Goal: Information Seeking & Learning: Learn about a topic

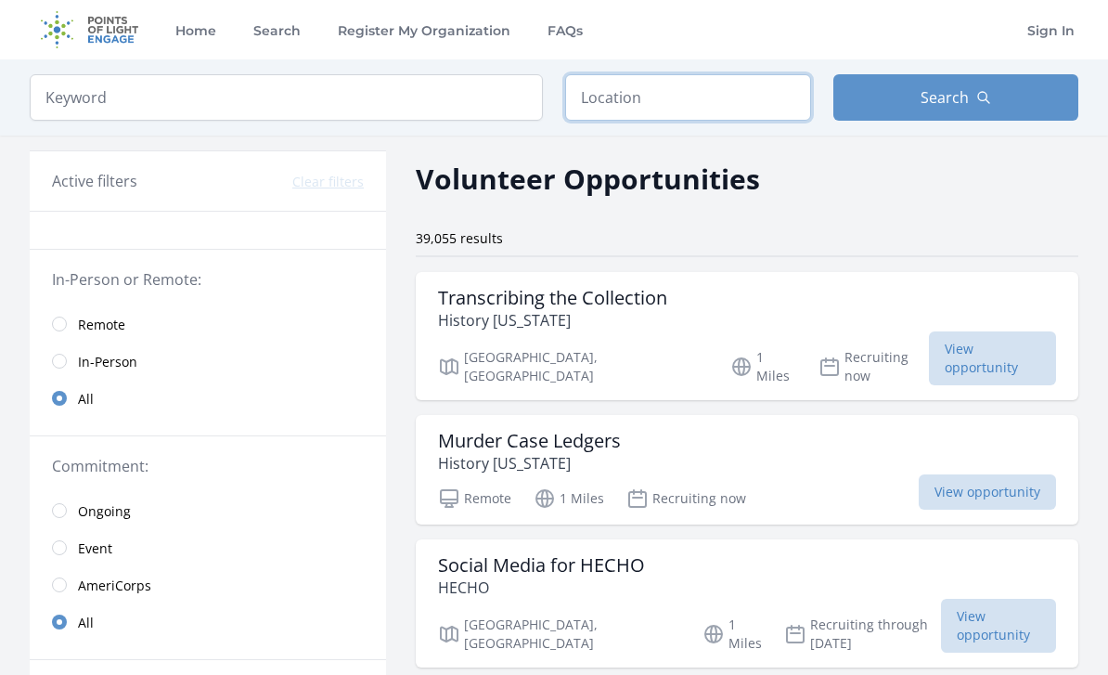
click at [706, 114] on input "text" at bounding box center [688, 97] width 246 height 46
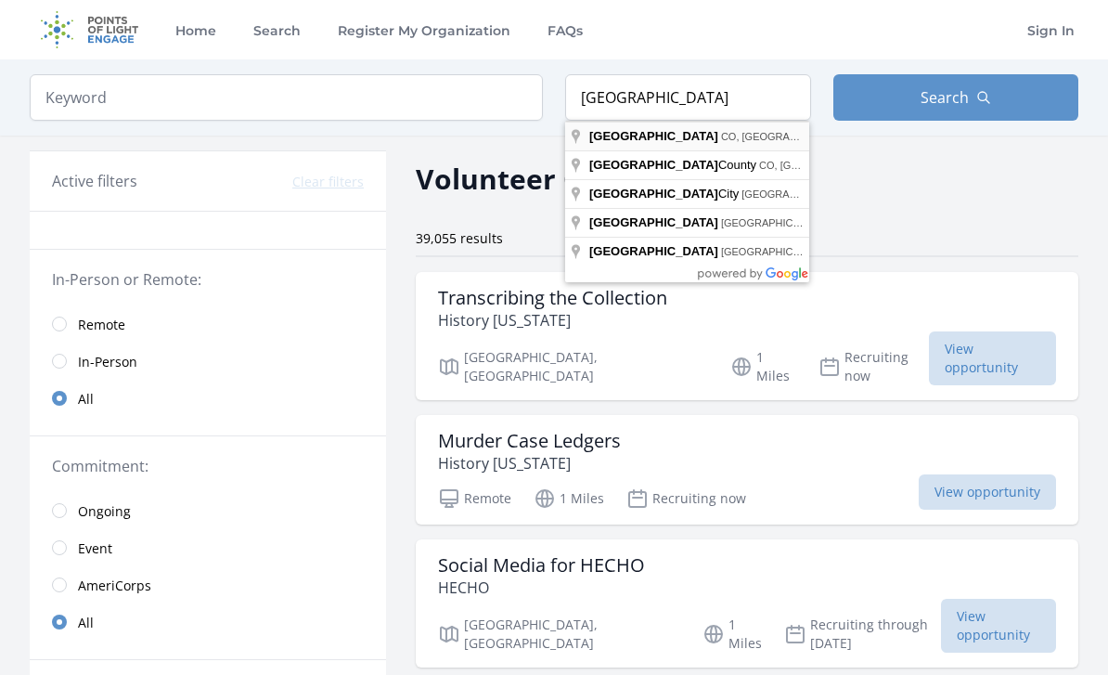
type input "Denver, CO, USA"
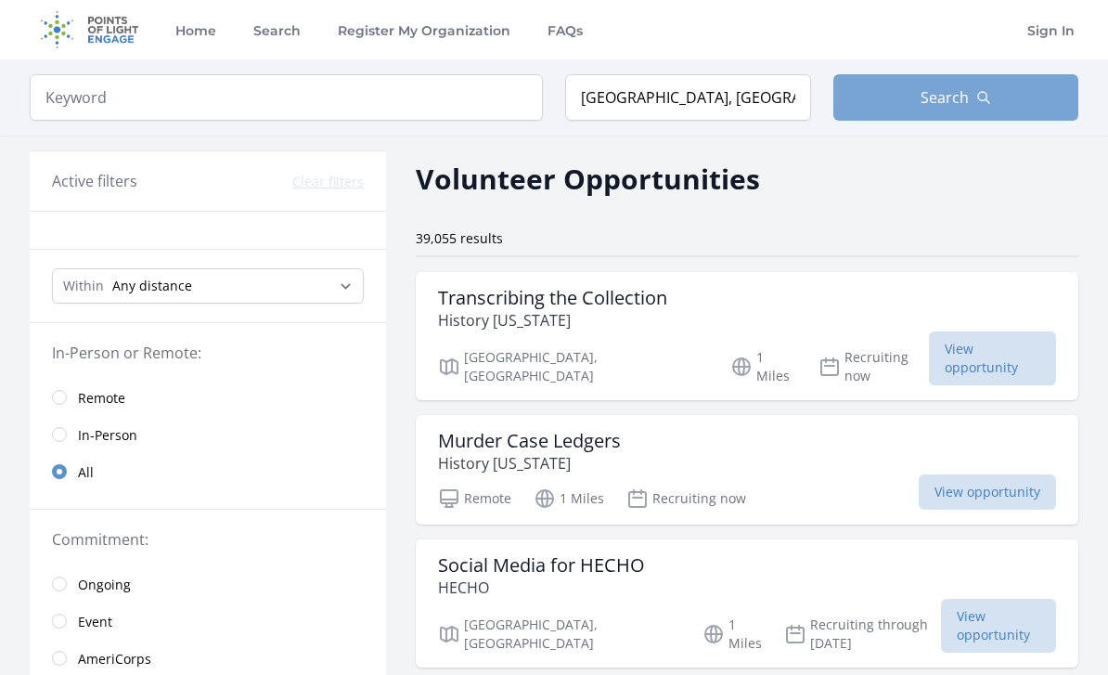
click at [957, 98] on span "Search" at bounding box center [945, 97] width 48 height 22
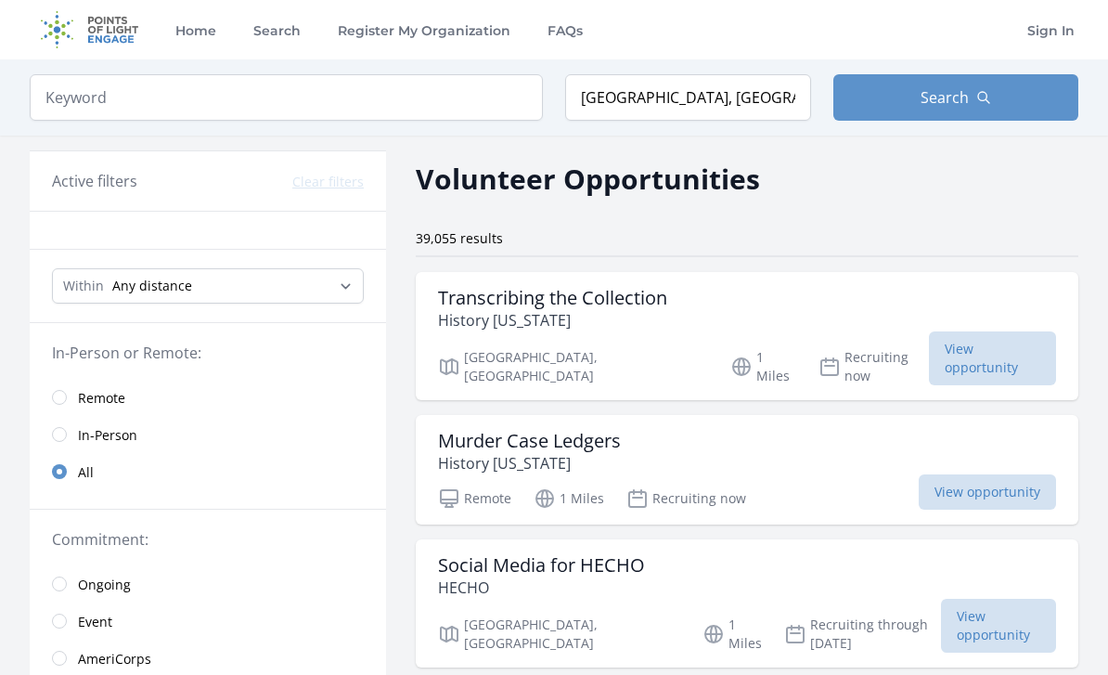
click at [46, 428] on link "In-Person" at bounding box center [208, 434] width 356 height 37
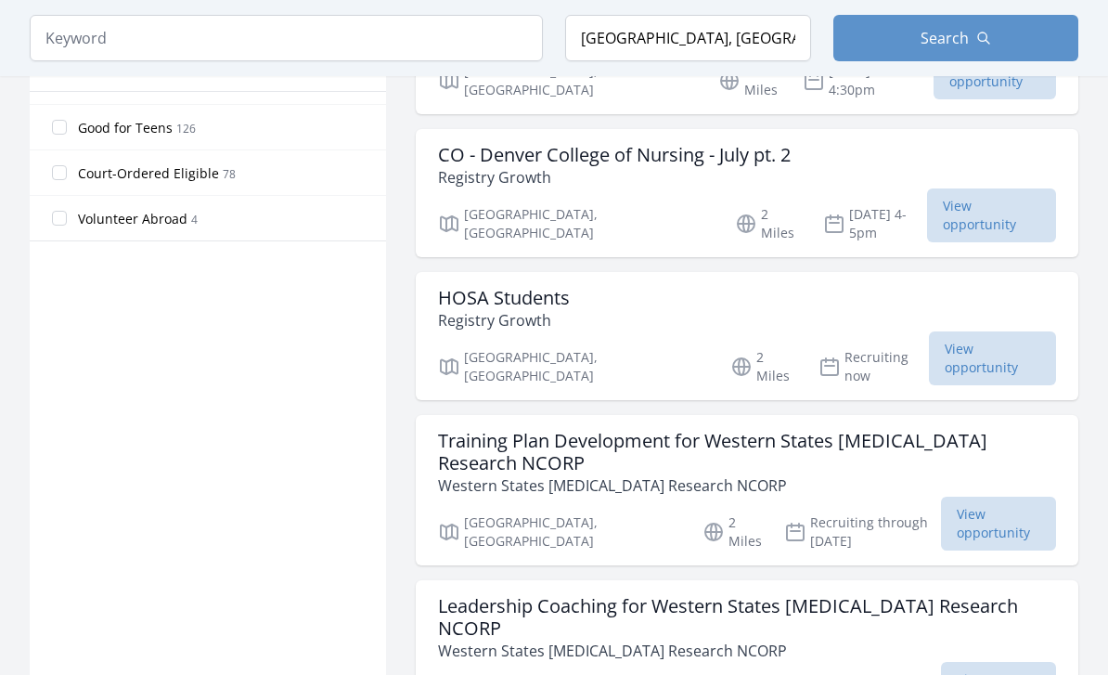
scroll to position [1144, 0]
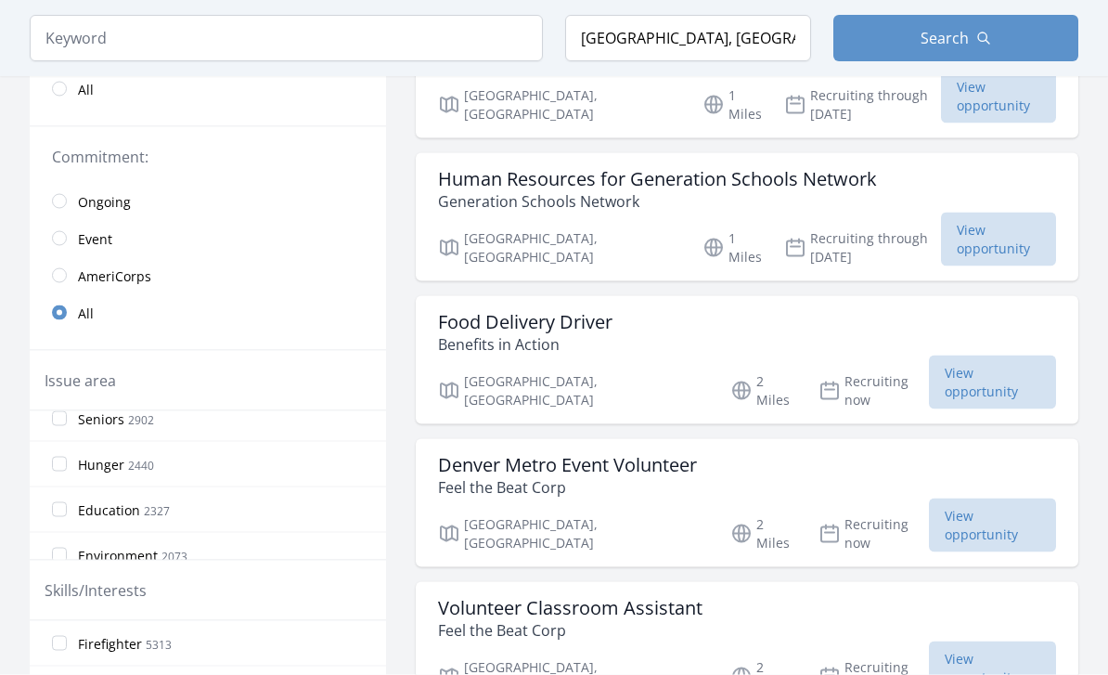
scroll to position [104, 0]
click at [58, 516] on input "Education 2327" at bounding box center [59, 511] width 15 height 15
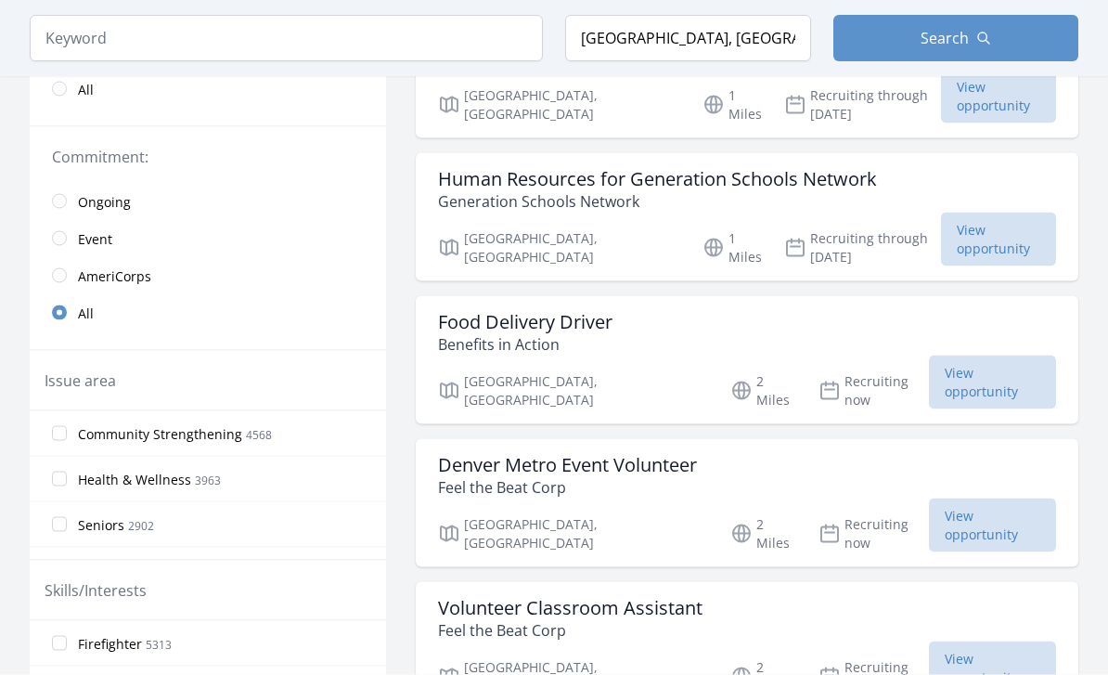
scroll to position [406, 0]
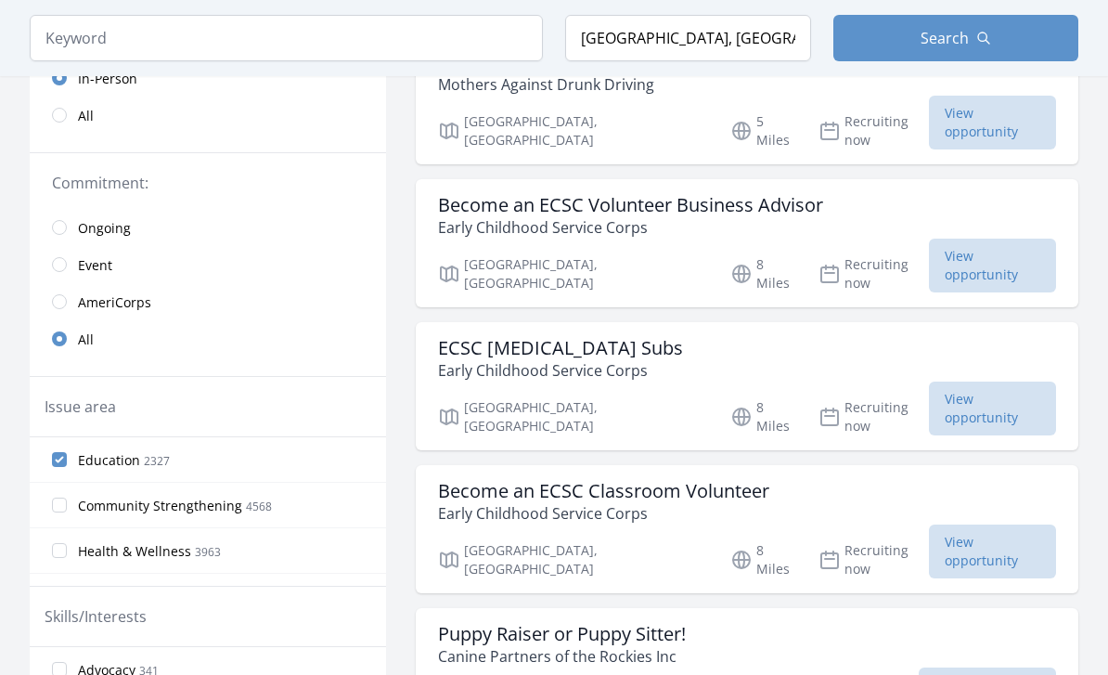
scroll to position [378, 0]
click at [65, 551] on input "Health & Wellness 3963" at bounding box center [59, 551] width 15 height 15
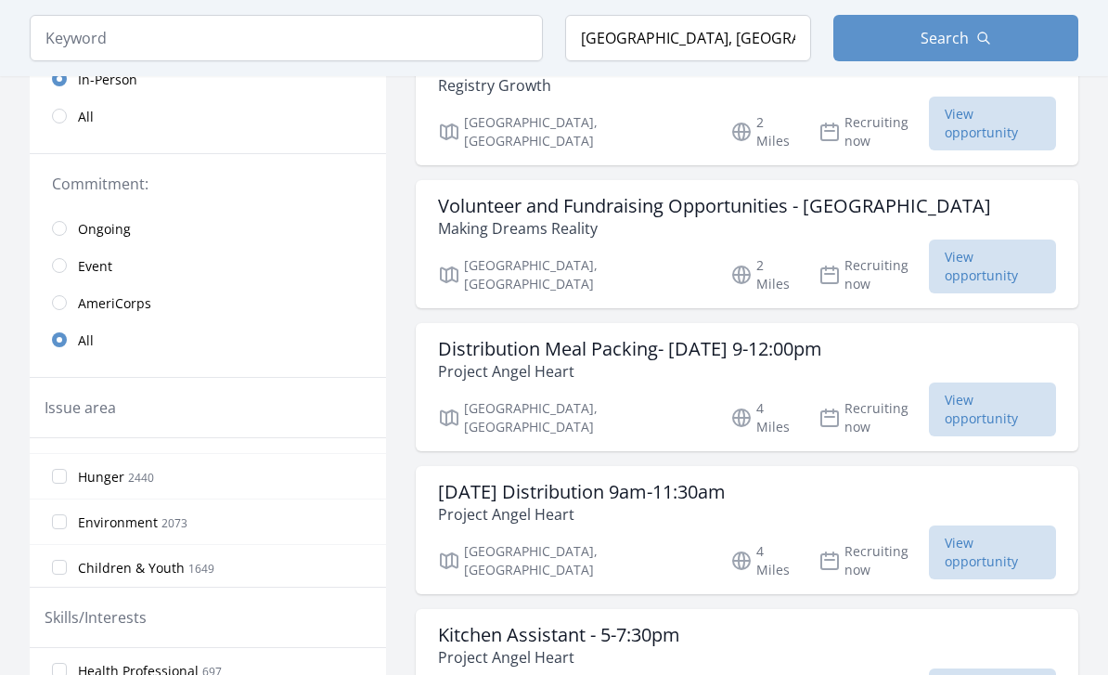
scroll to position [167, 0]
click at [63, 520] on input "Environment 2073" at bounding box center [59, 520] width 15 height 15
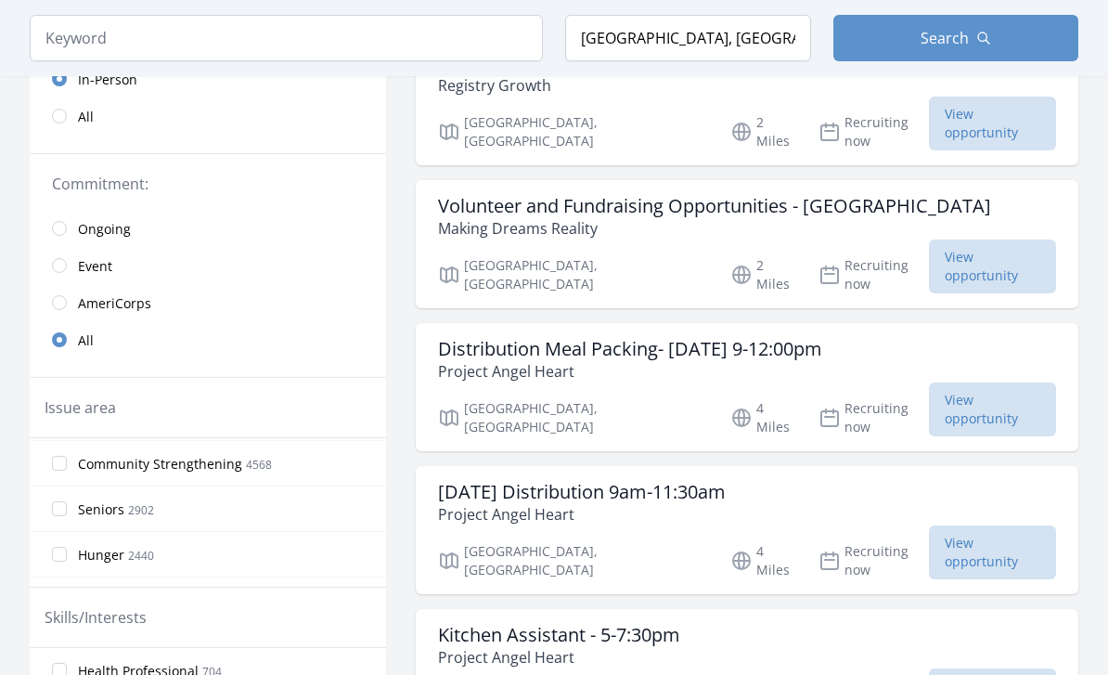
scroll to position [124, 0]
click at [64, 478] on input "Community Strengthening 4568" at bounding box center [59, 472] width 15 height 15
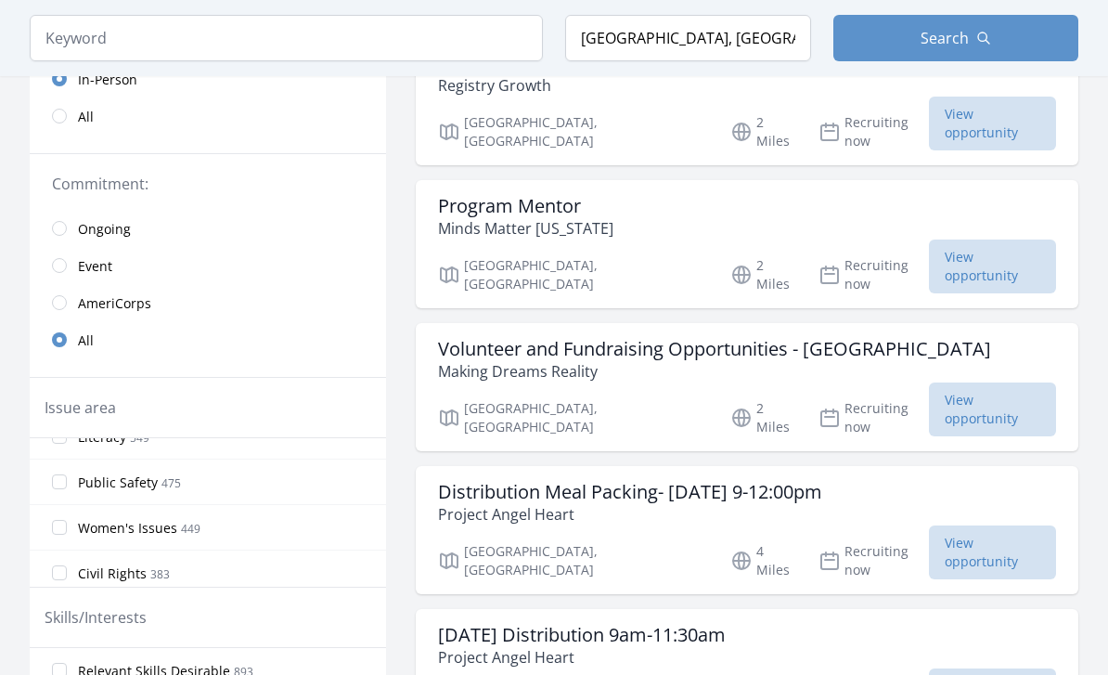
scroll to position [708, 0]
click at [56, 486] on input "Public Safety 475" at bounding box center [59, 480] width 15 height 15
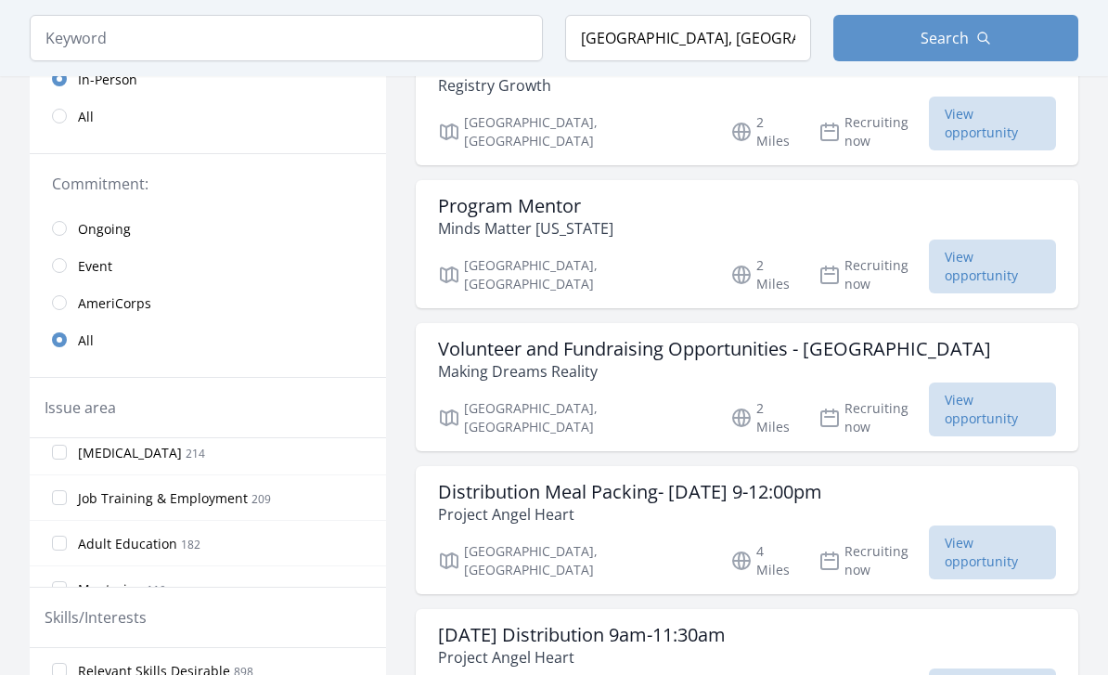
scroll to position [1017, 0]
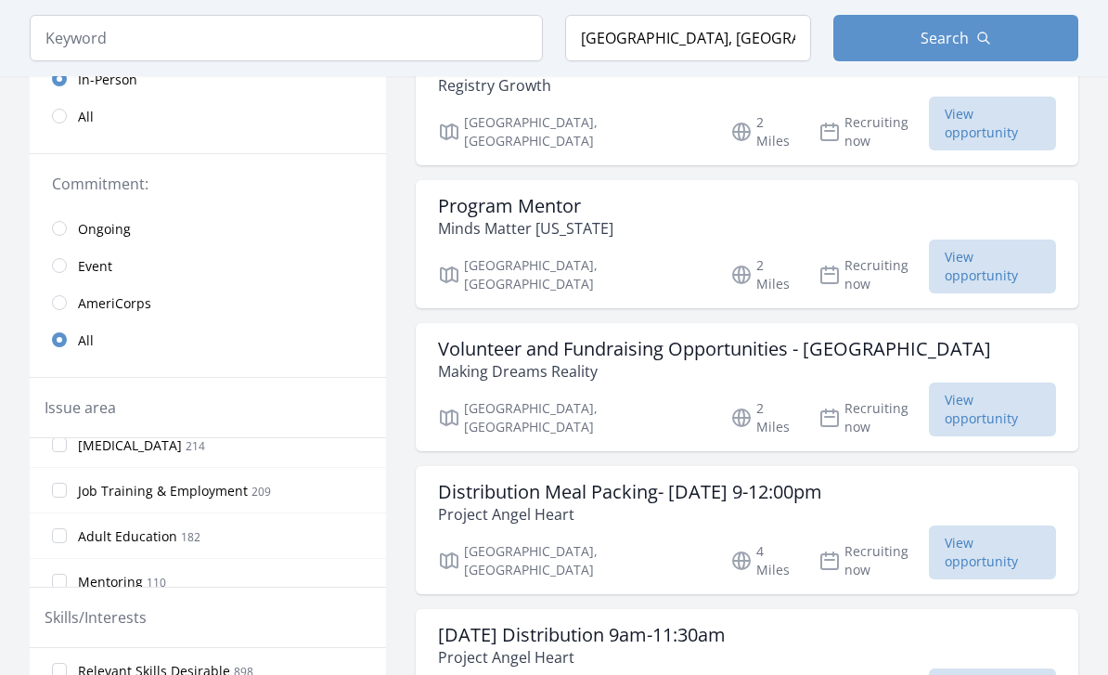
click at [61, 494] on input "Job Training & Employment 209" at bounding box center [59, 490] width 15 height 15
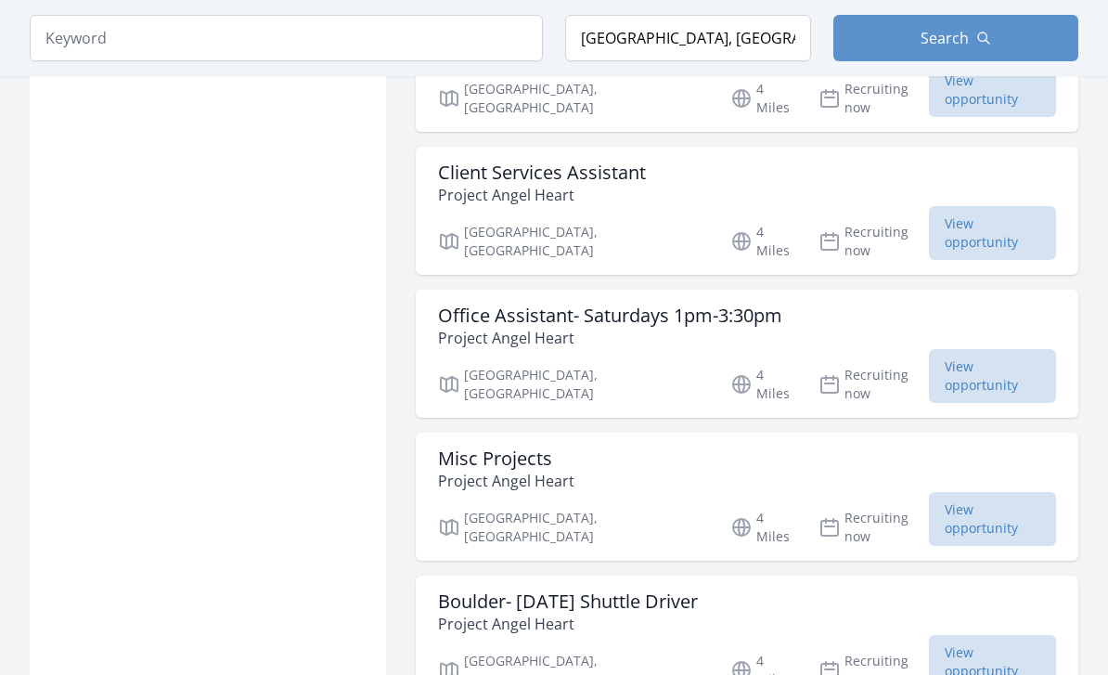
scroll to position [1984, 0]
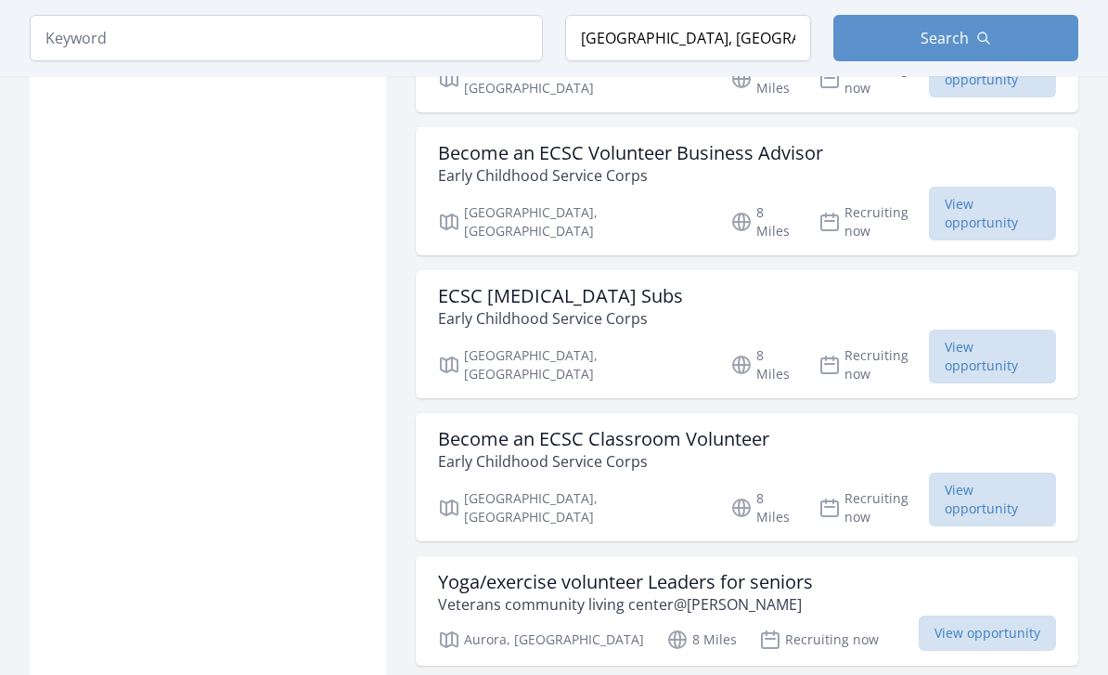
scroll to position [3596, 0]
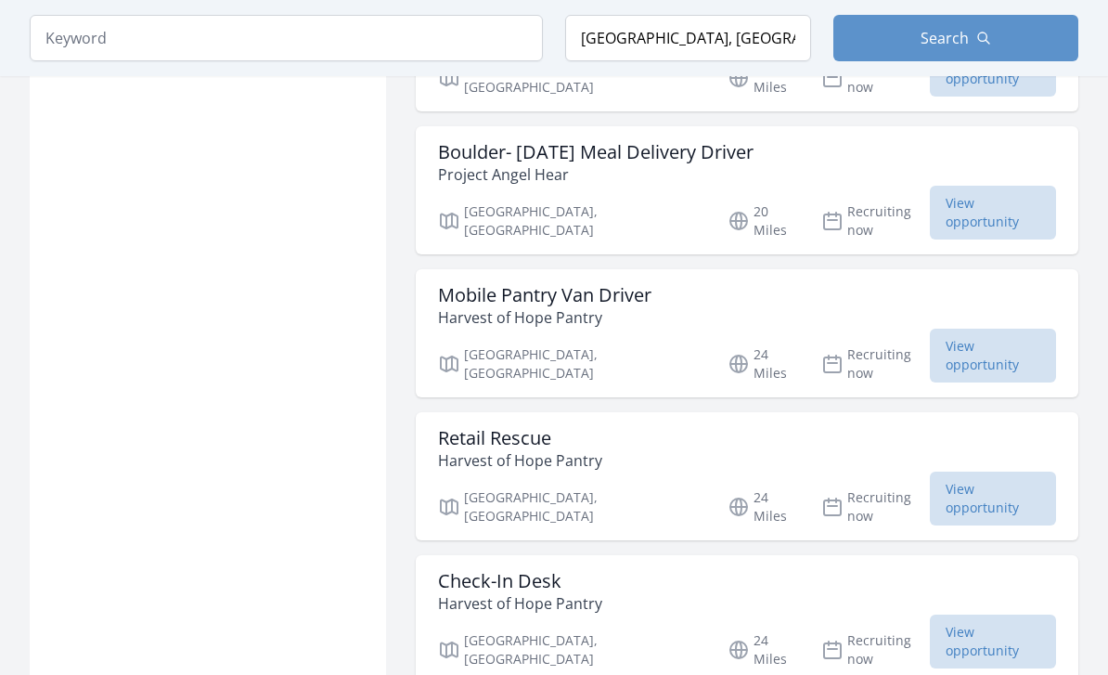
scroll to position [6898, 0]
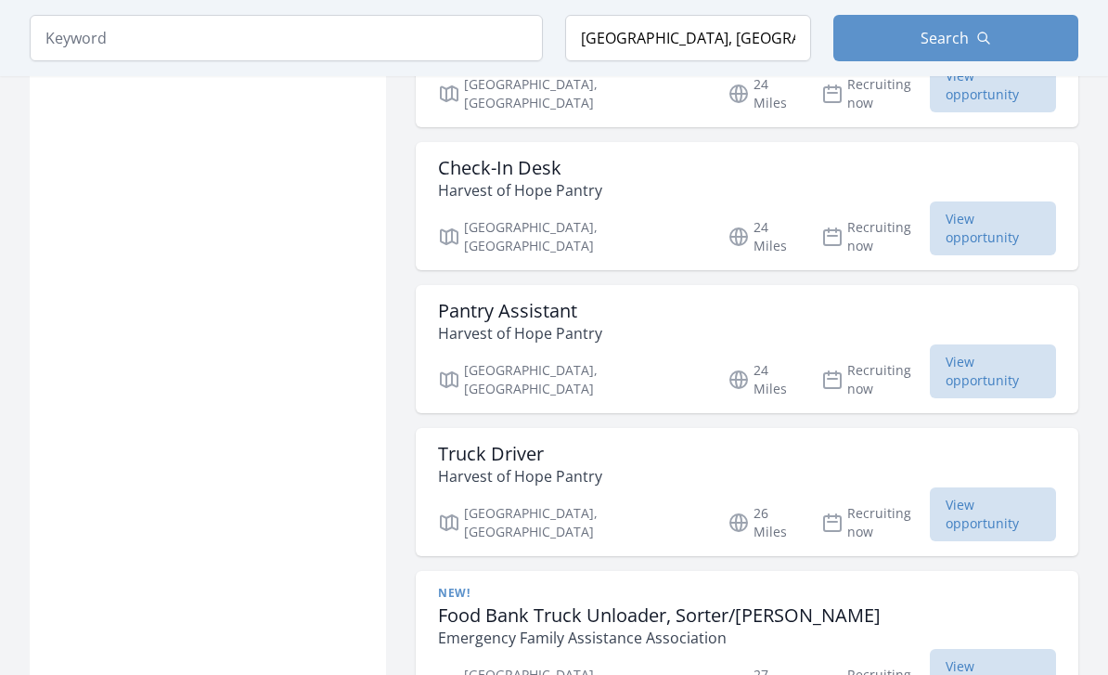
scroll to position [7311, 0]
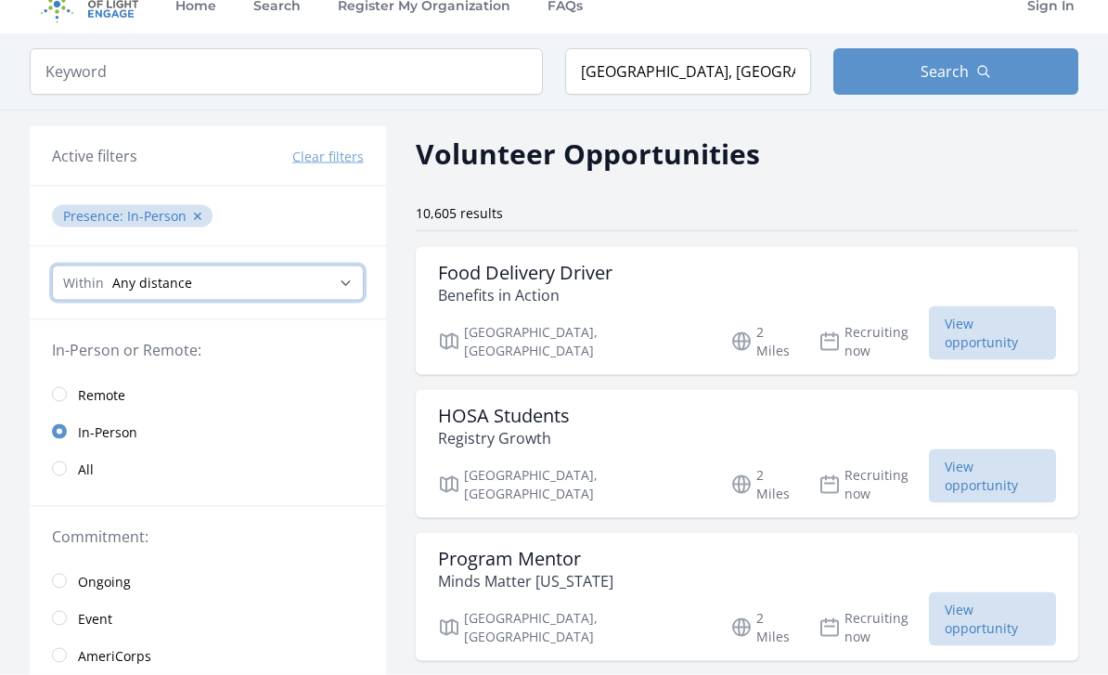
click at [352, 282] on select "Any distance , 5 Miles , 20 Miles , 50 Miles , 100 Miles" at bounding box center [208, 283] width 312 height 35
select select "32186"
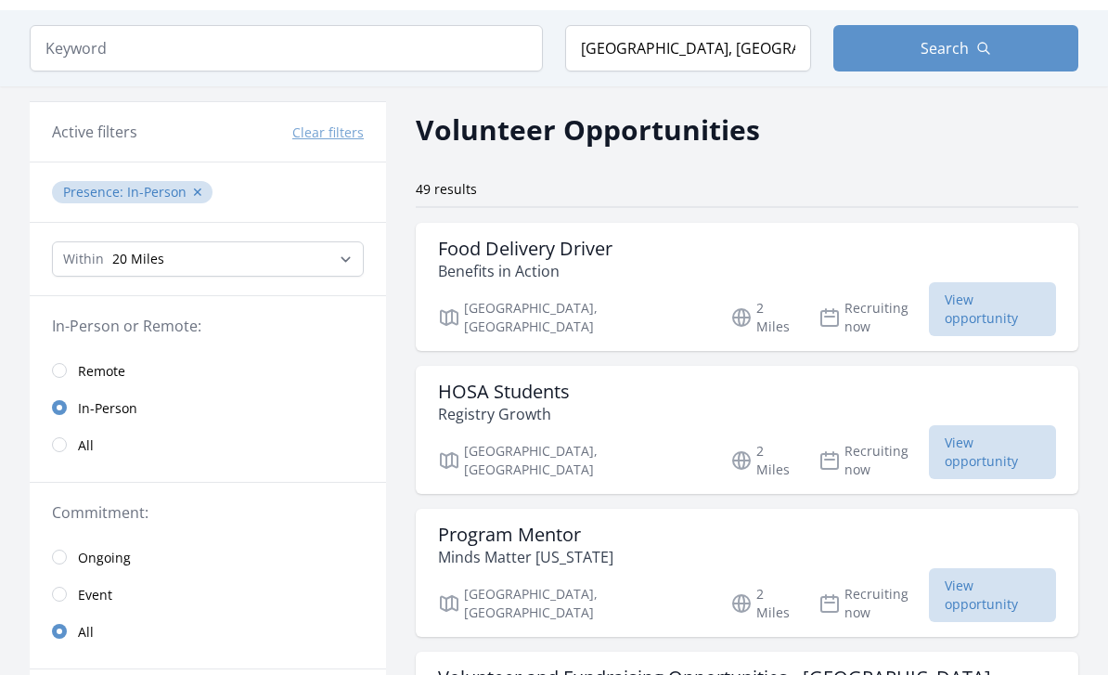
scroll to position [53, 0]
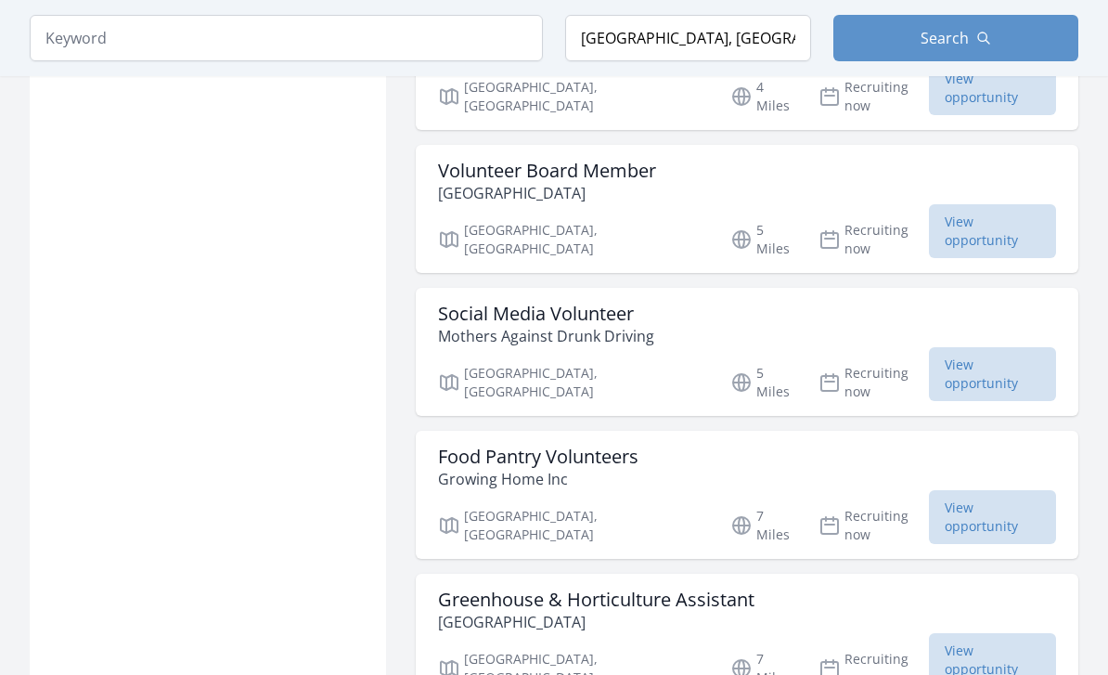
scroll to position [3006, 0]
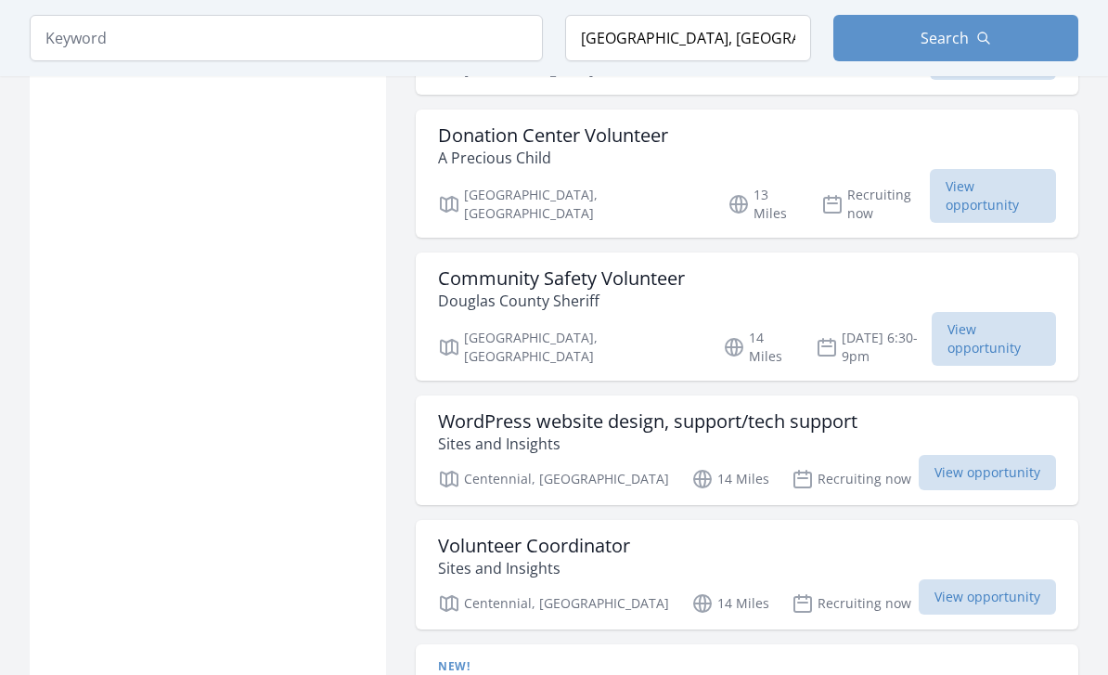
scroll to position [6073, 0]
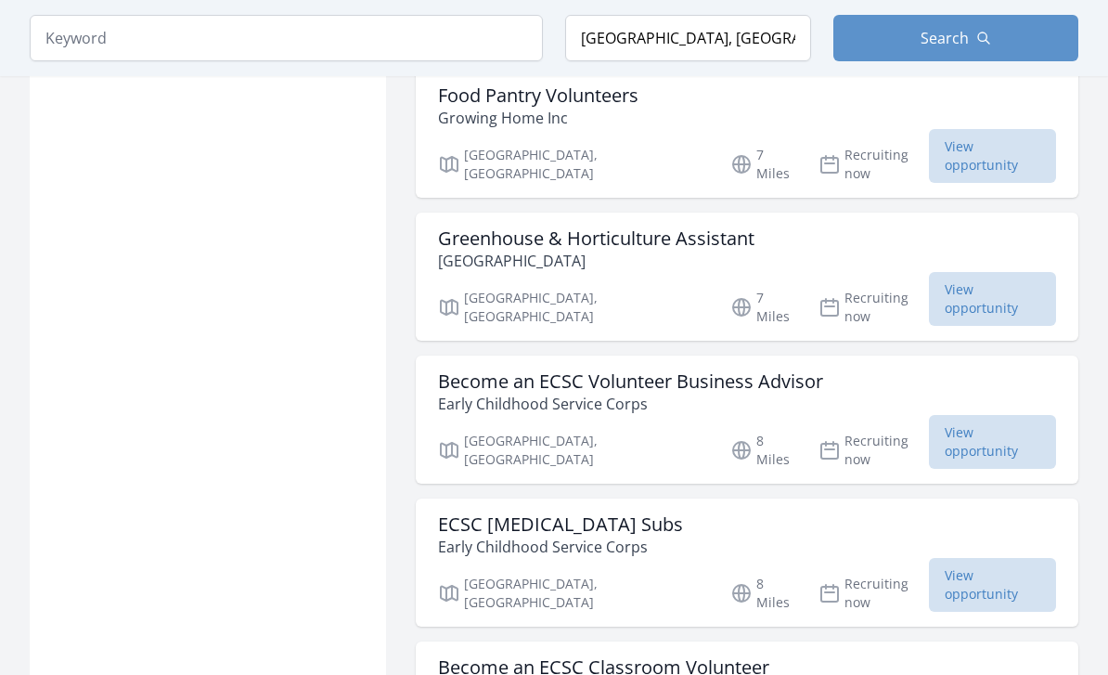
scroll to position [3382, 0]
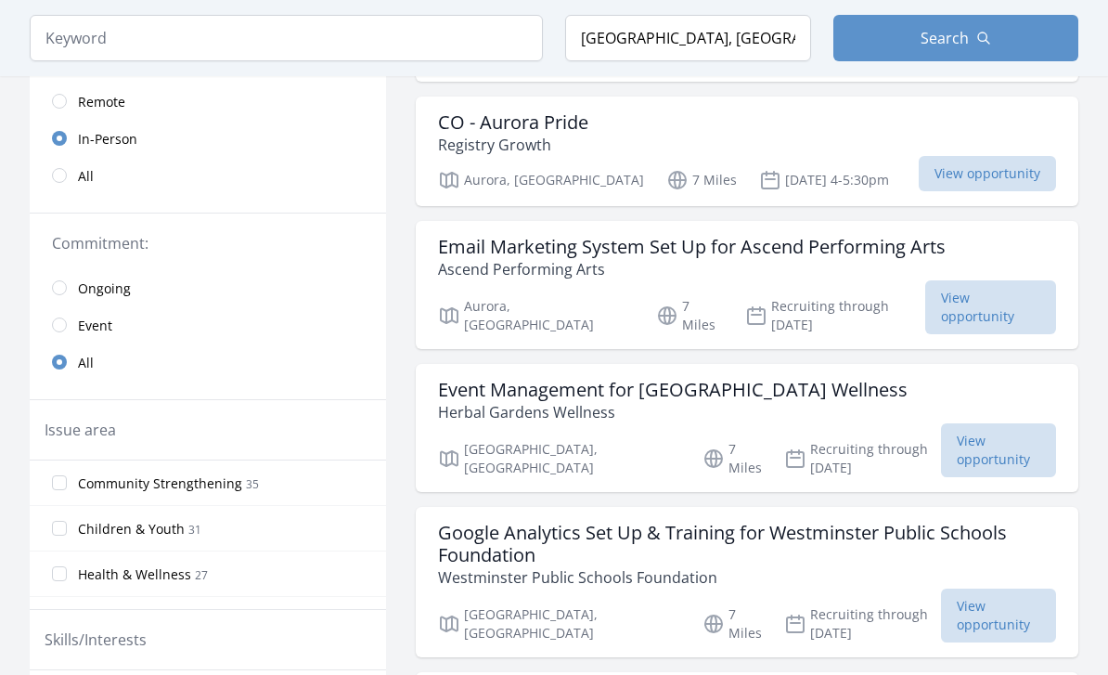
scroll to position [318, 0]
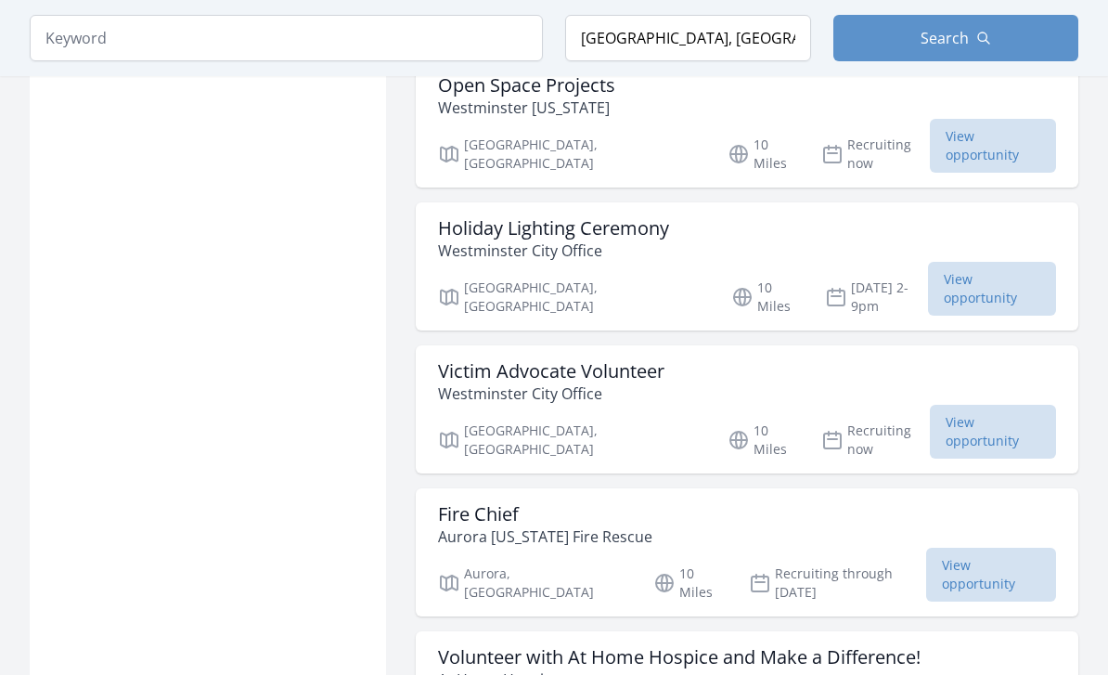
scroll to position [3947, 0]
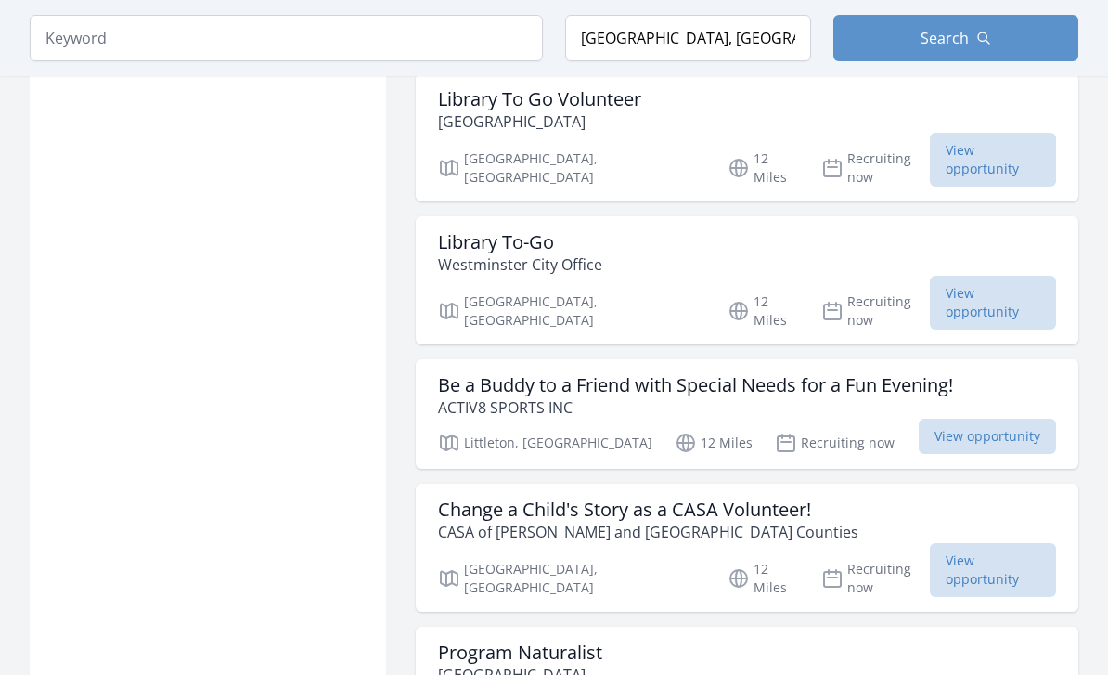
scroll to position [6347, 0]
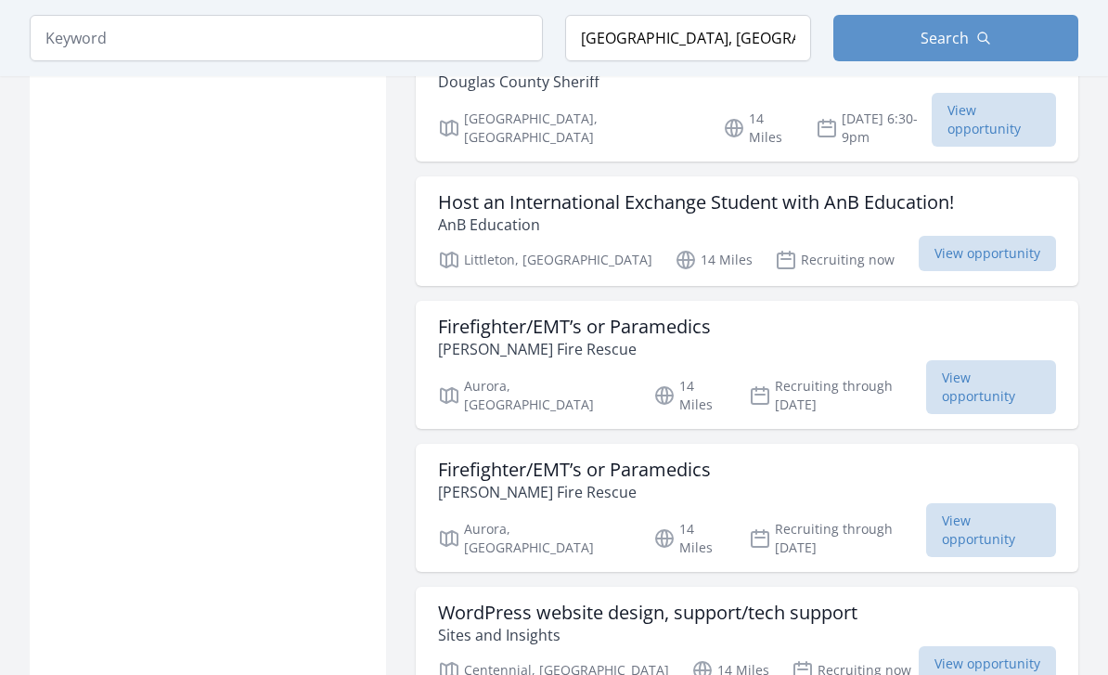
scroll to position [8955, 0]
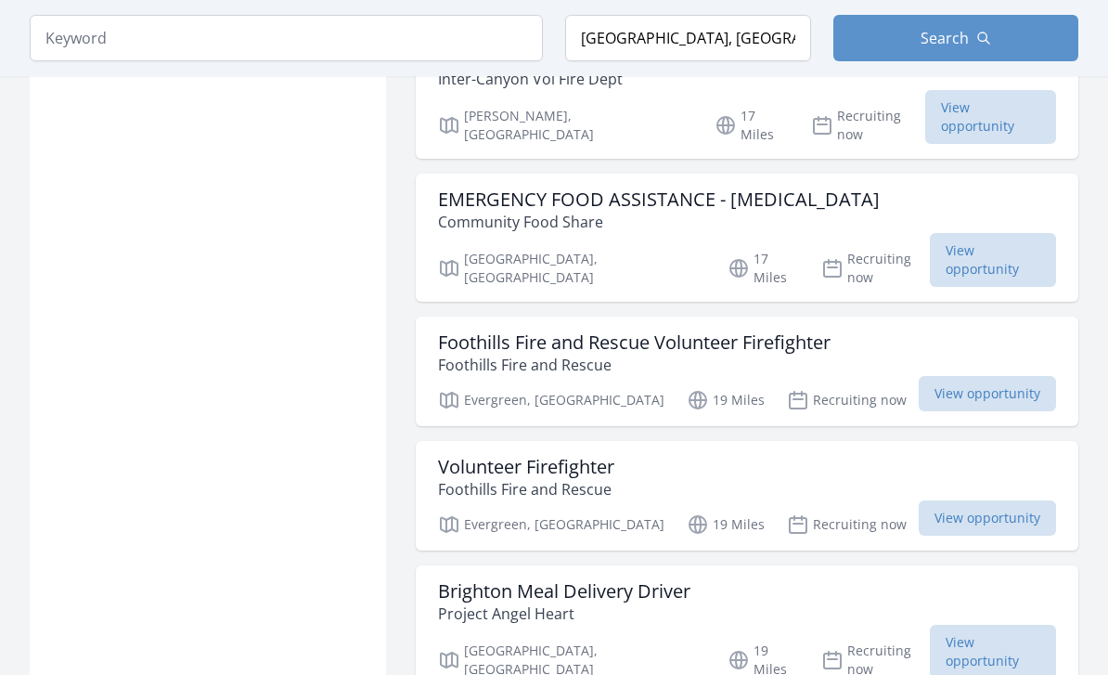
scroll to position [11056, 0]
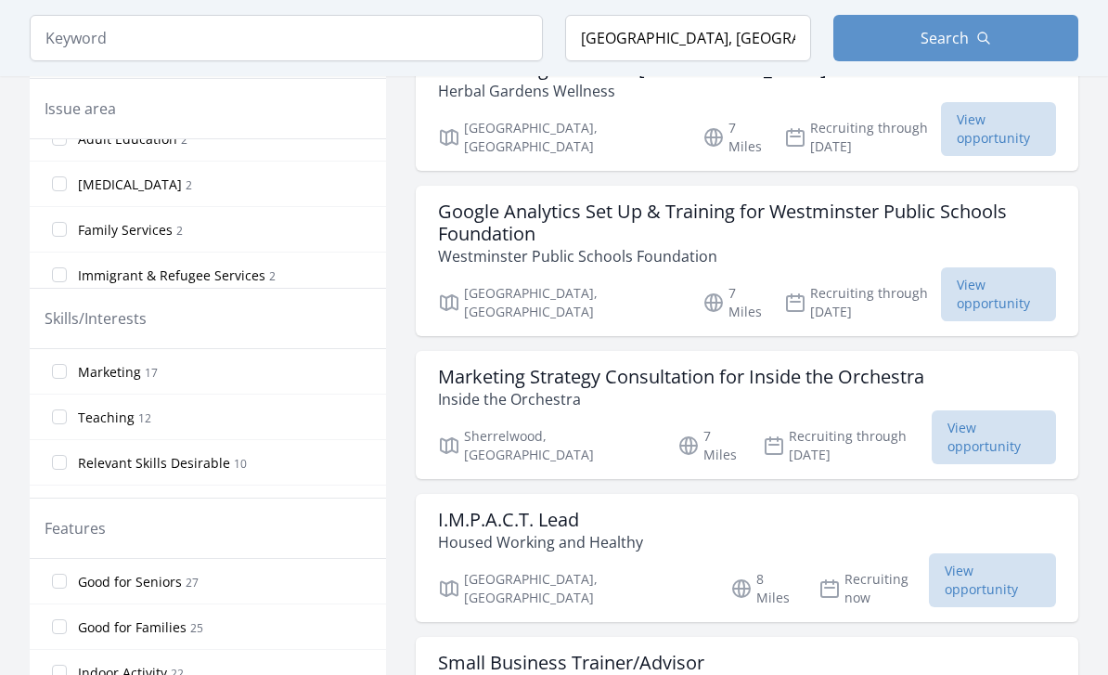
scroll to position [797, 0]
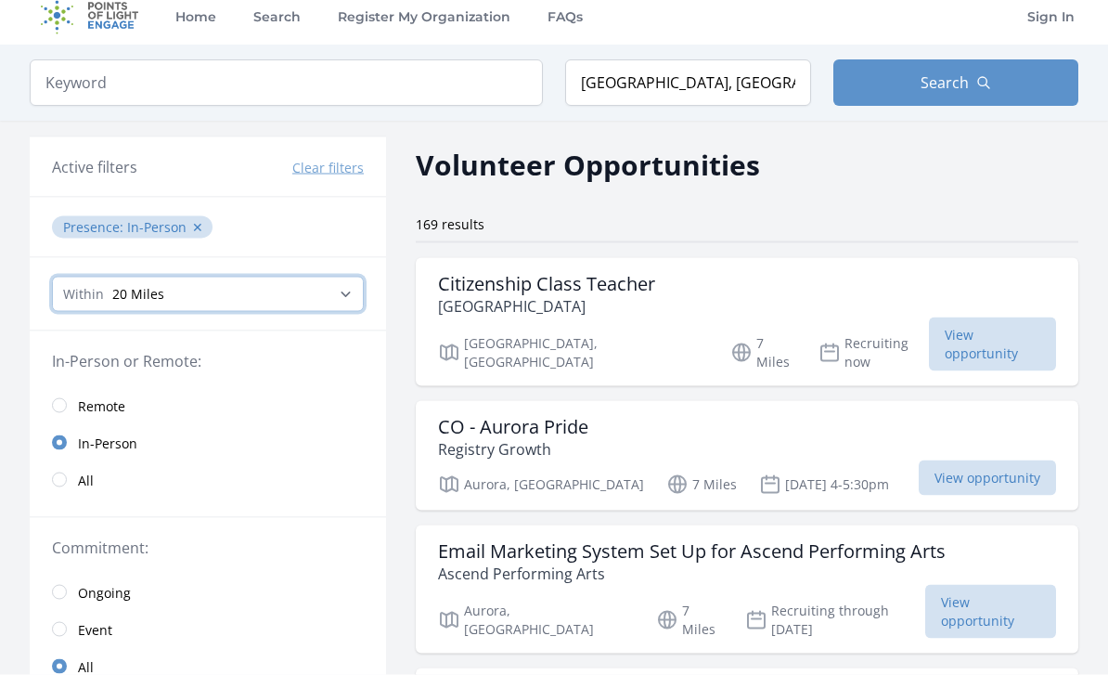
click at [361, 282] on select "Any distance , 5 Miles , 20 Miles , 50 Miles , 100 Miles" at bounding box center [208, 294] width 312 height 35
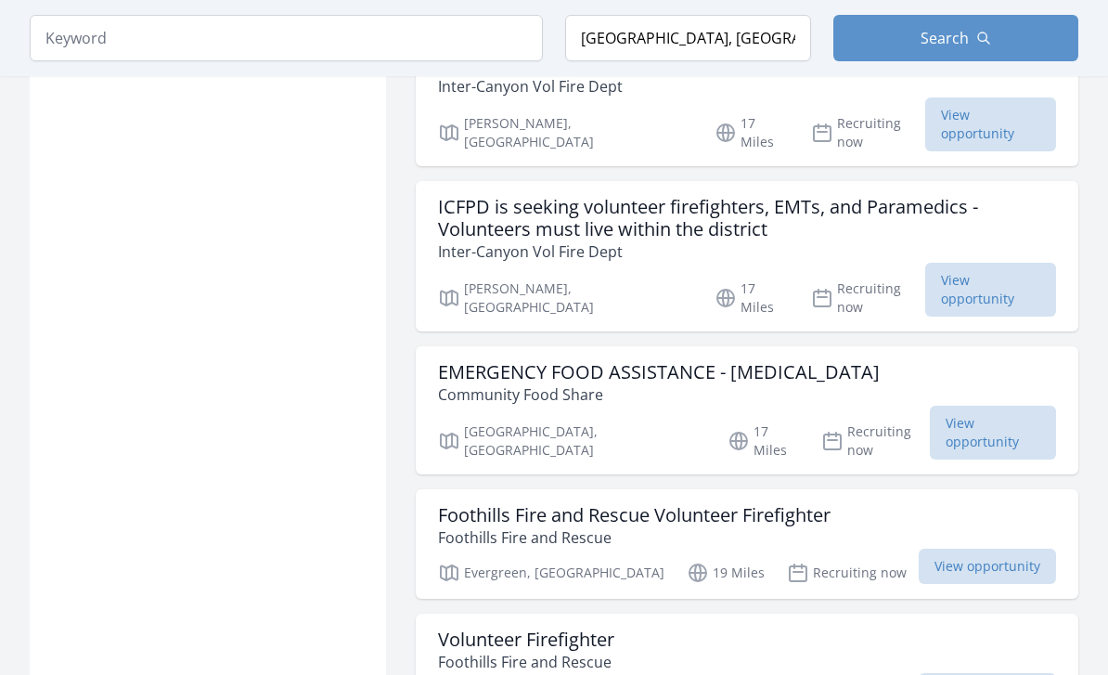
scroll to position [11201, 0]
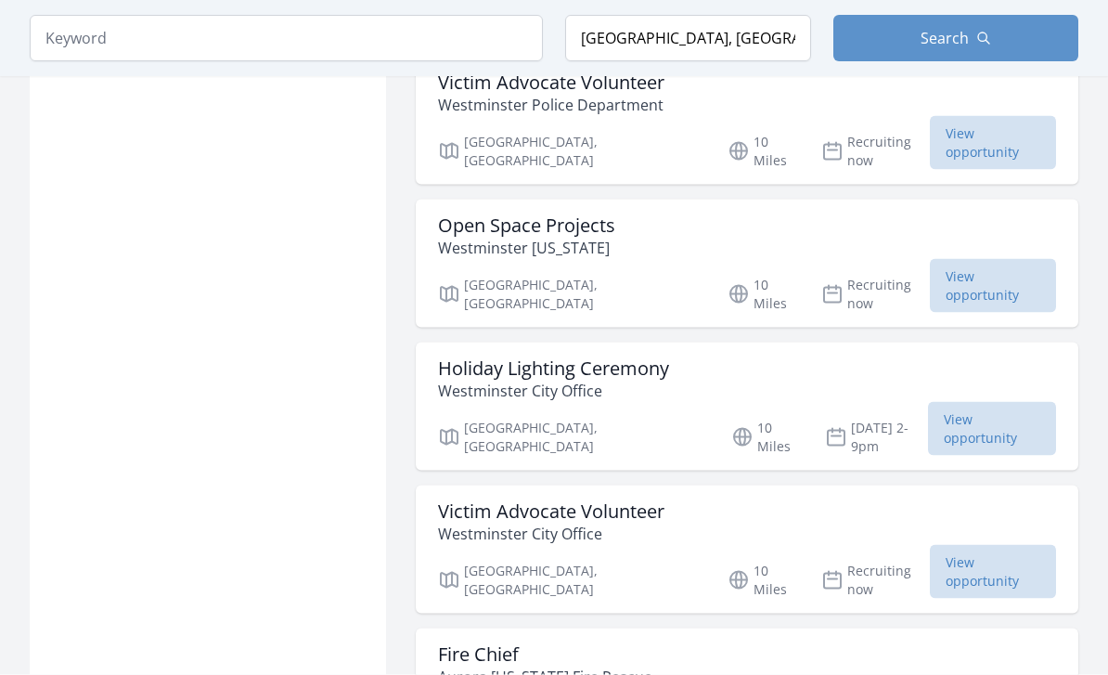
scroll to position [3808, 0]
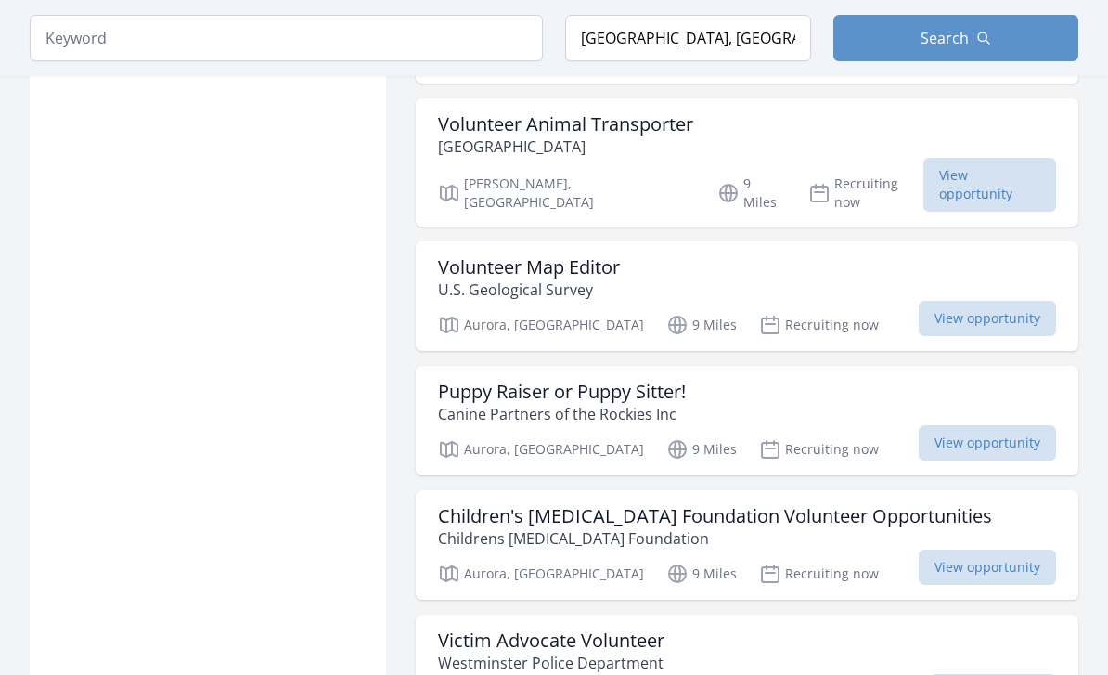
scroll to position [3247, 0]
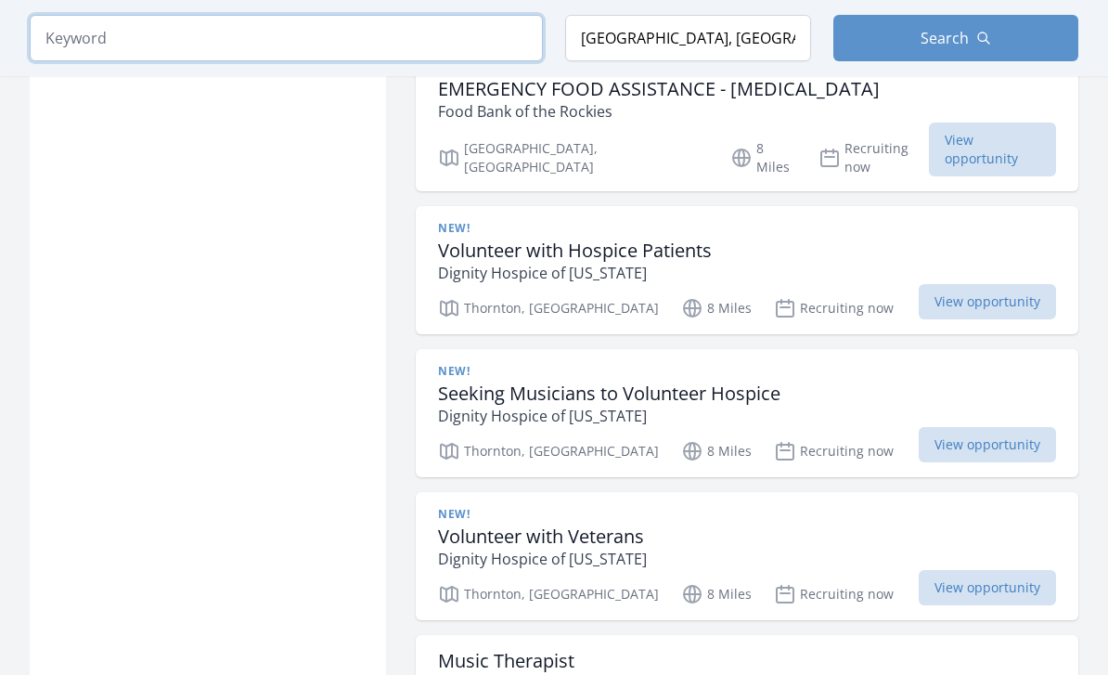
click at [456, 45] on input "search" at bounding box center [286, 38] width 513 height 46
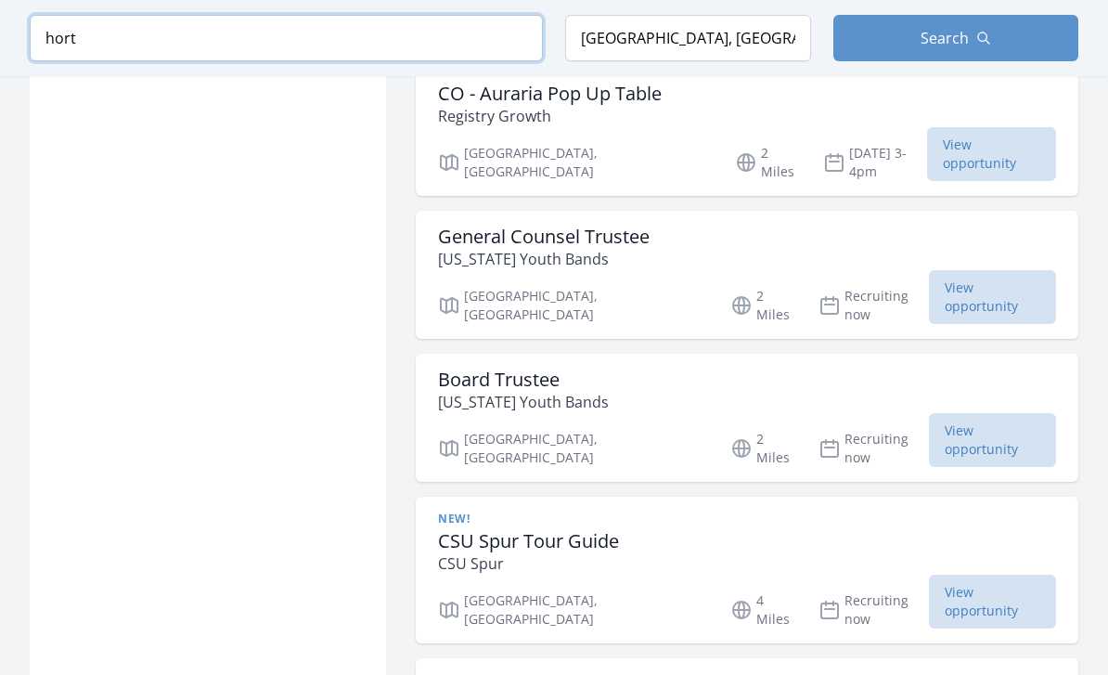
scroll to position [919, 0]
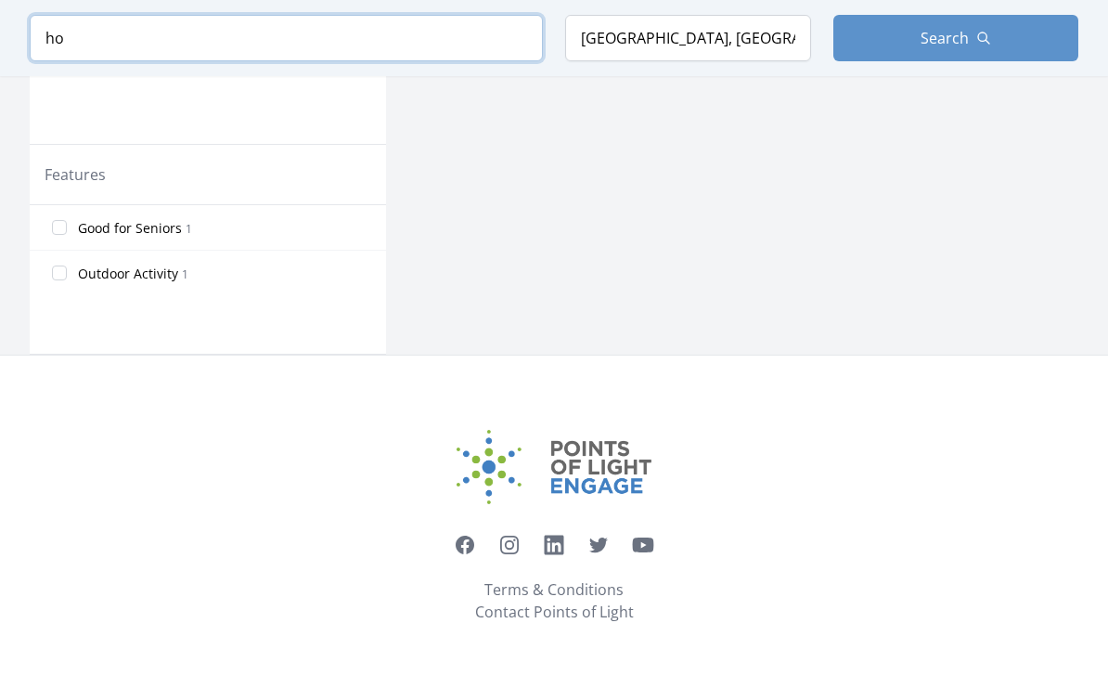
type input "h"
type input "g"
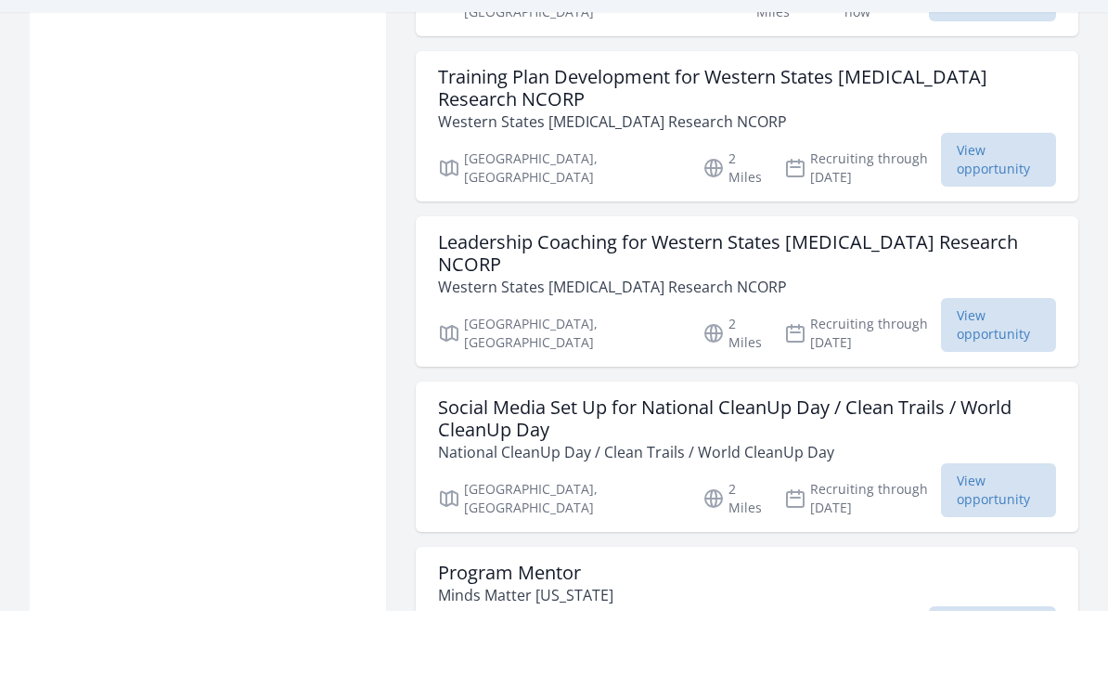
scroll to position [1445, 0]
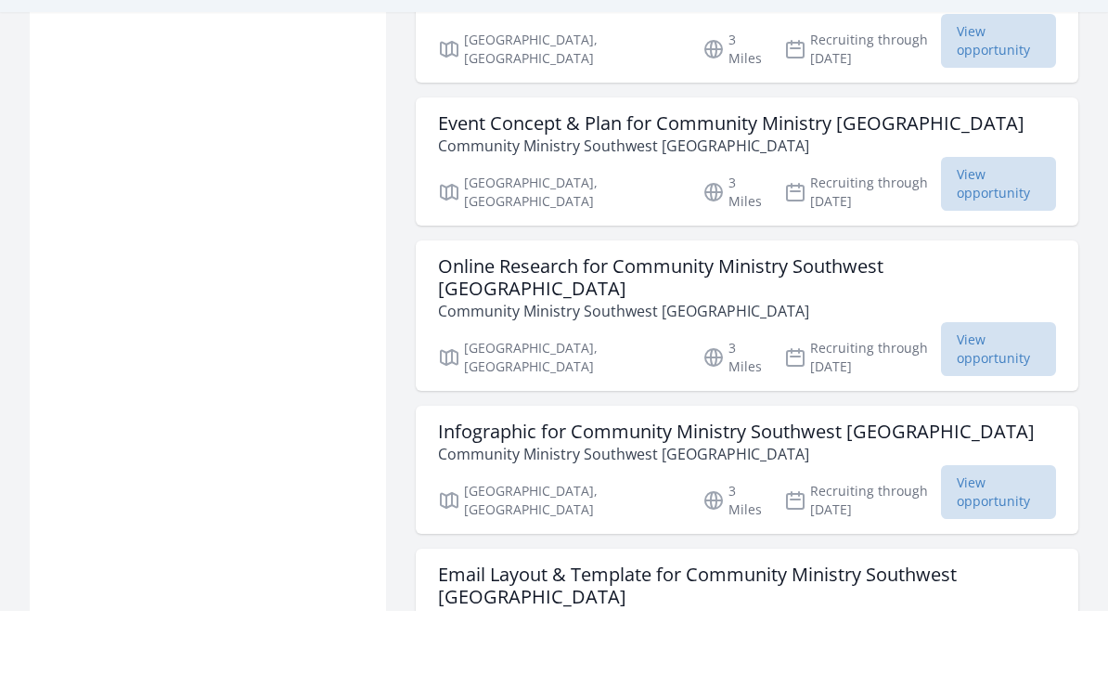
scroll to position [4622, 0]
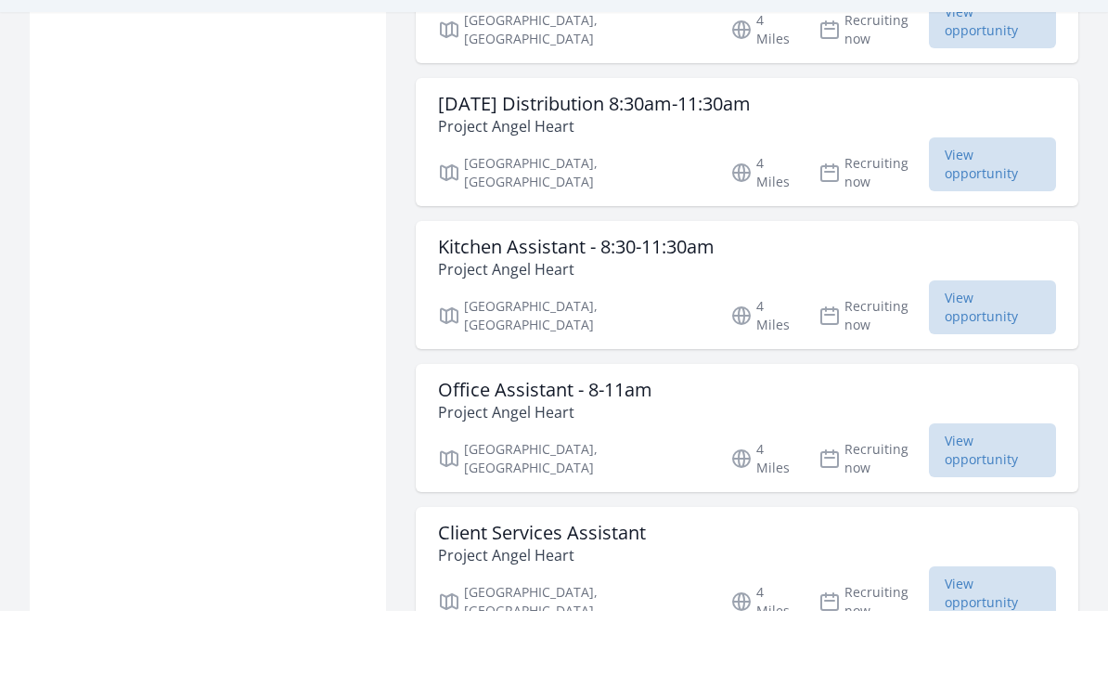
scroll to position [6921, 0]
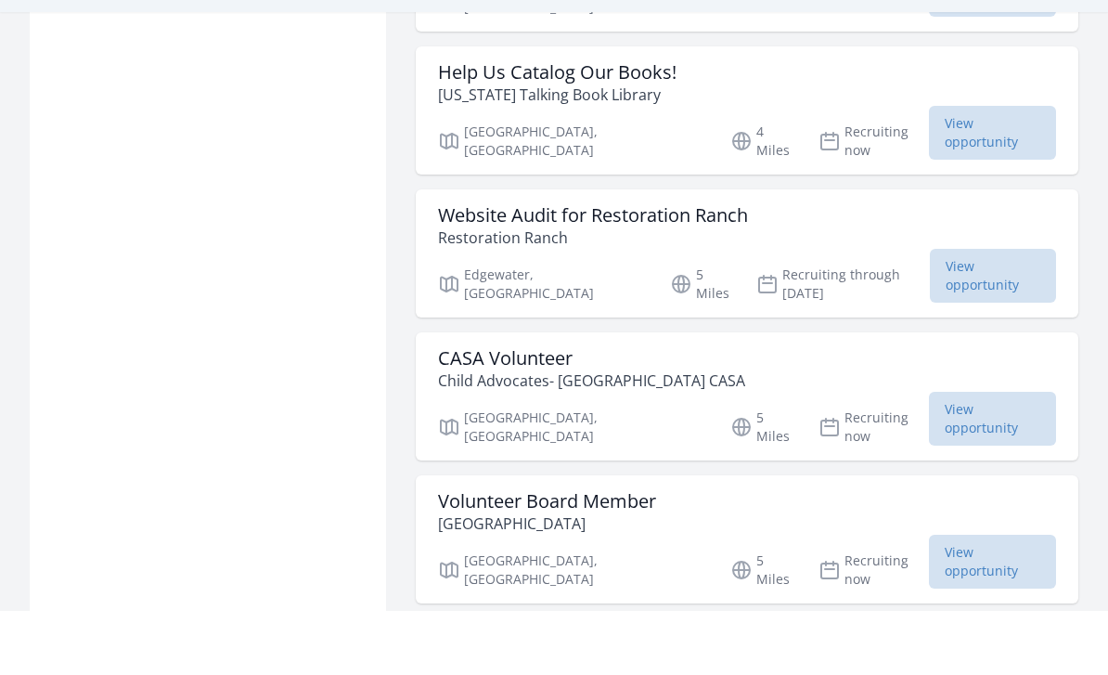
scroll to position [9400, 0]
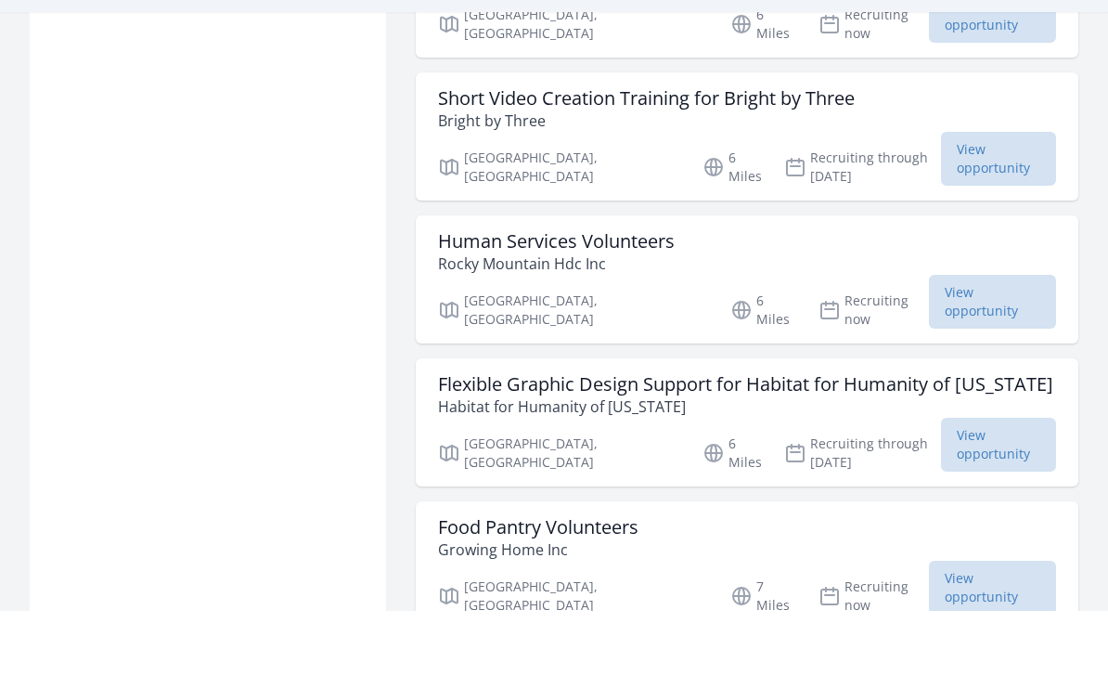
scroll to position [10788, 0]
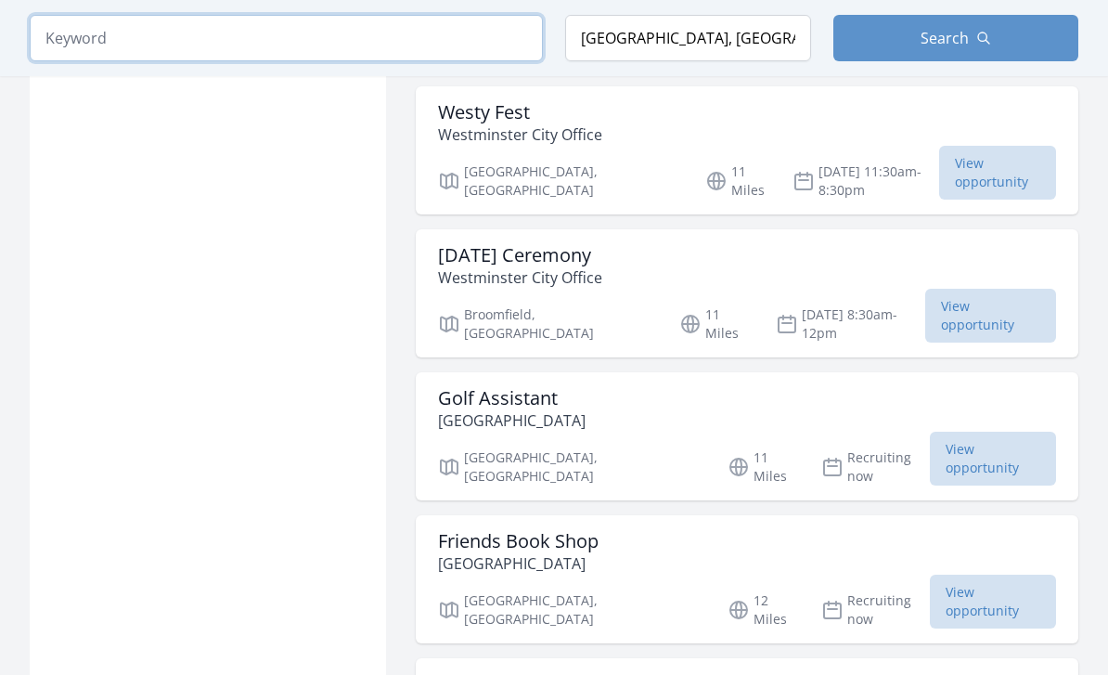
scroll to position [17125, 0]
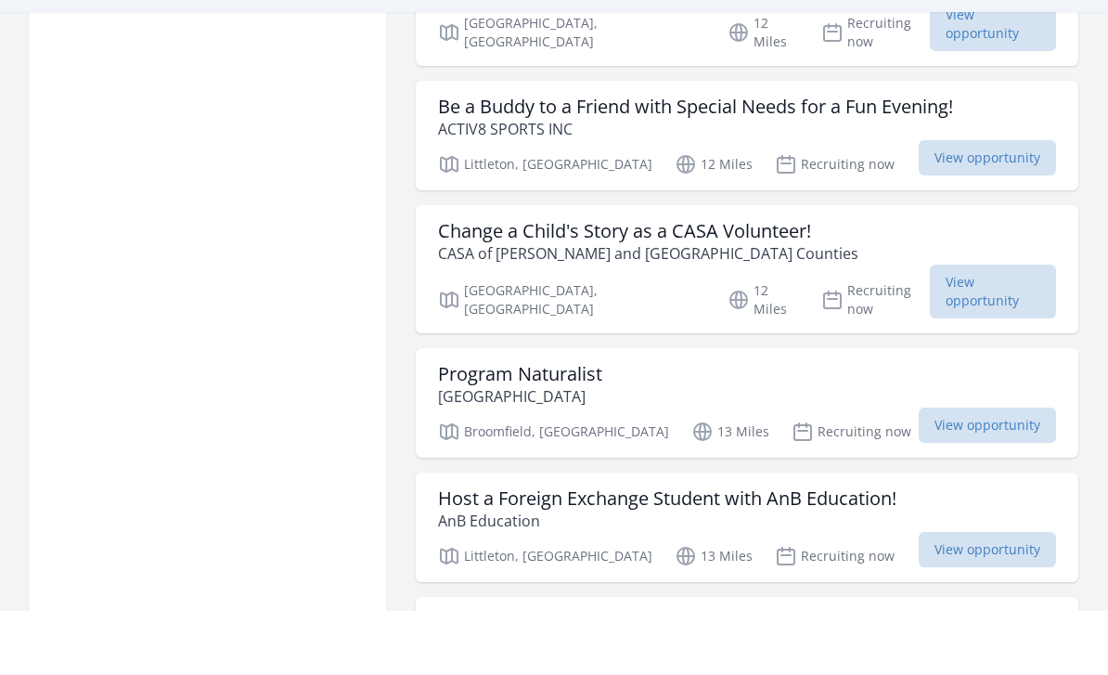
scroll to position [18222, 0]
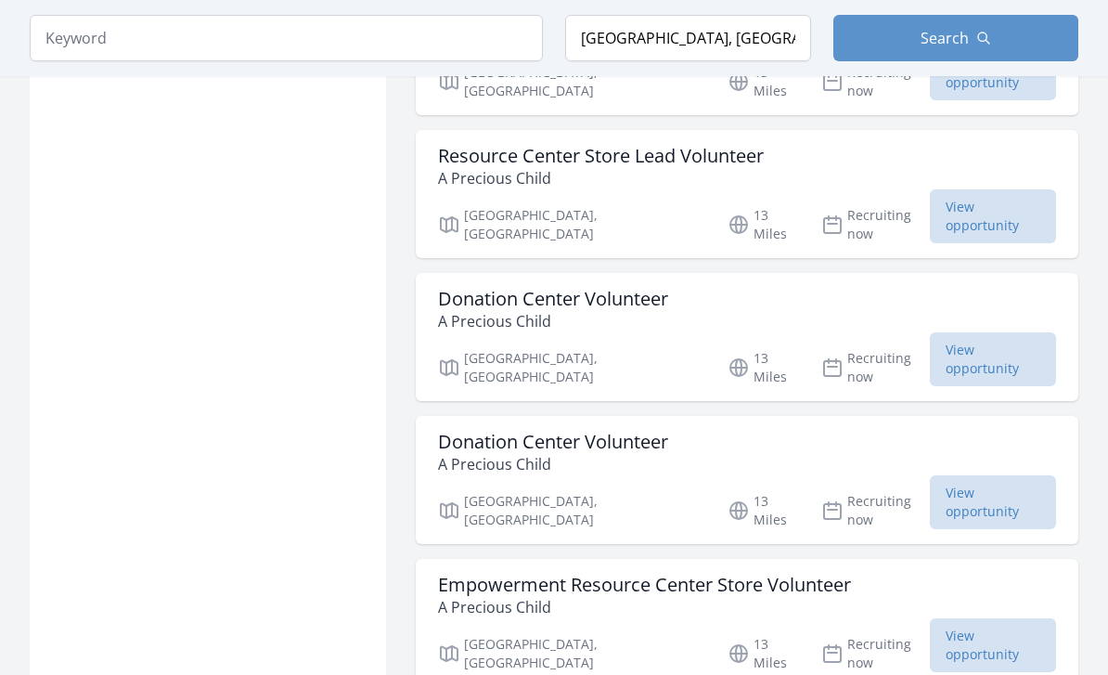
scroll to position [19688, 0]
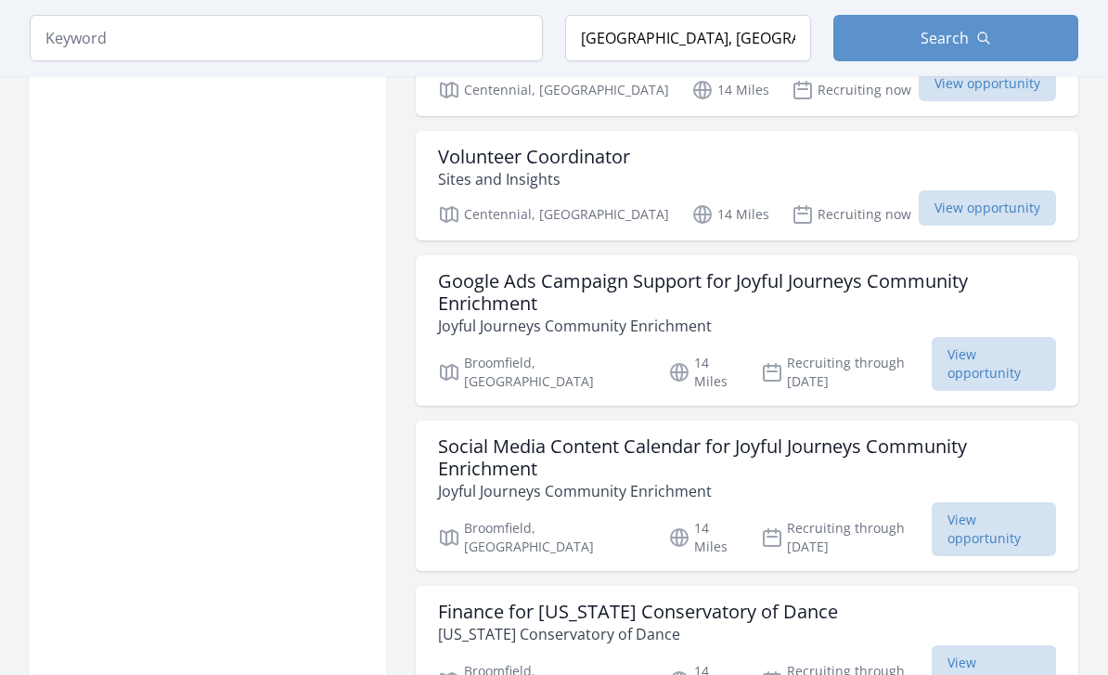
scroll to position [21185, 0]
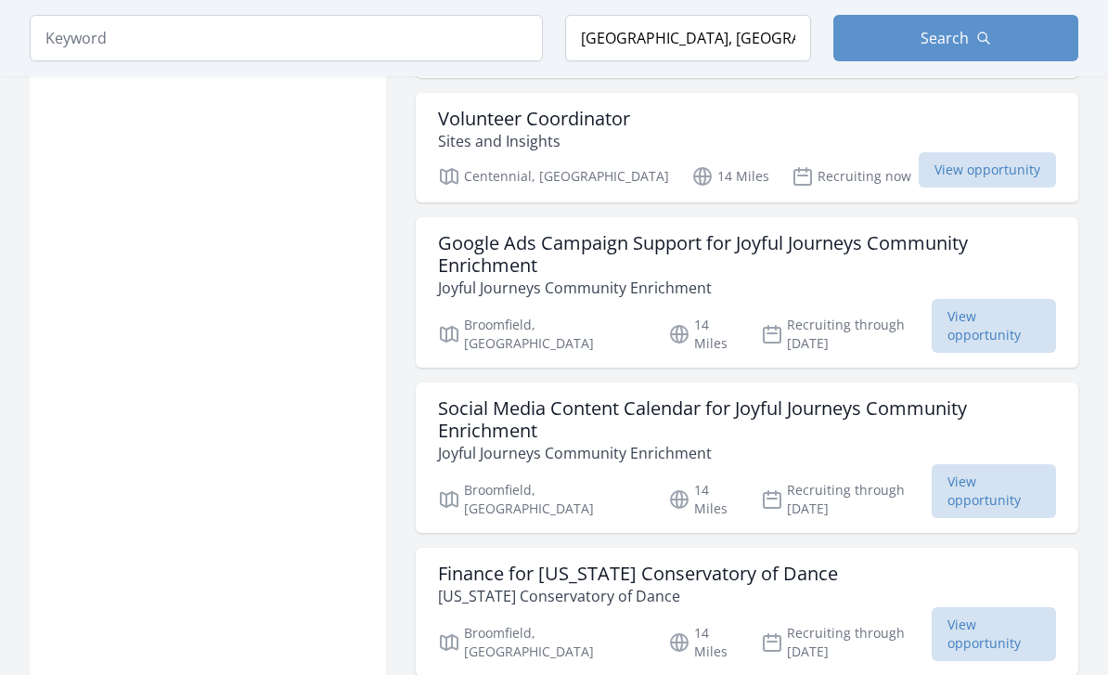
scroll to position [21223, 0]
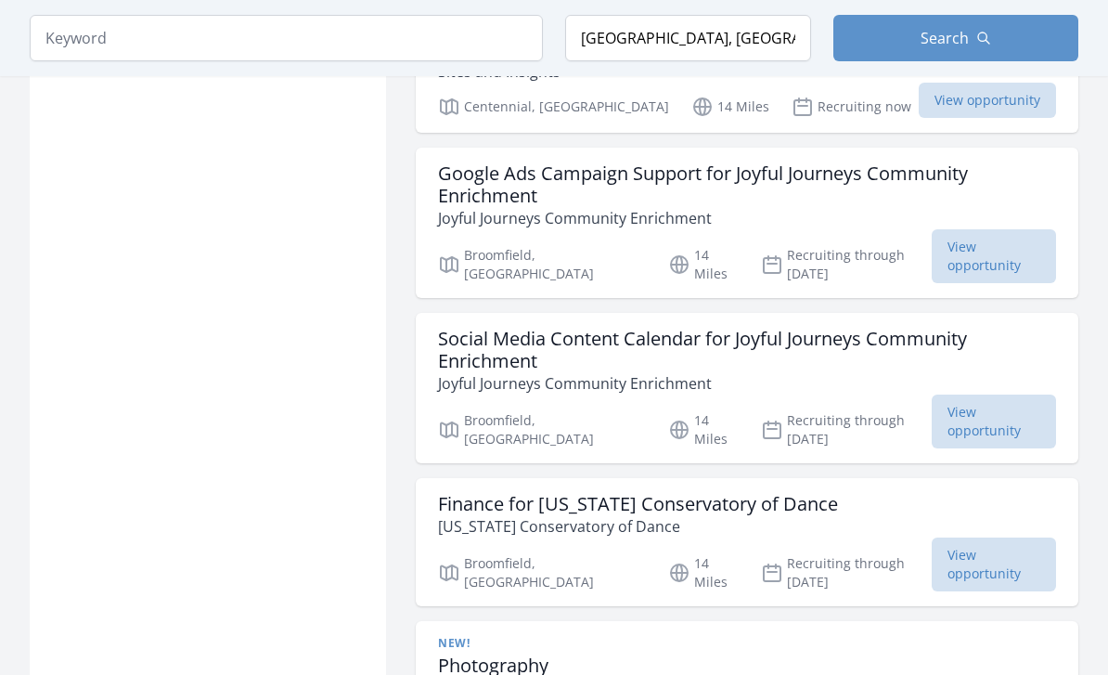
scroll to position [21327, 0]
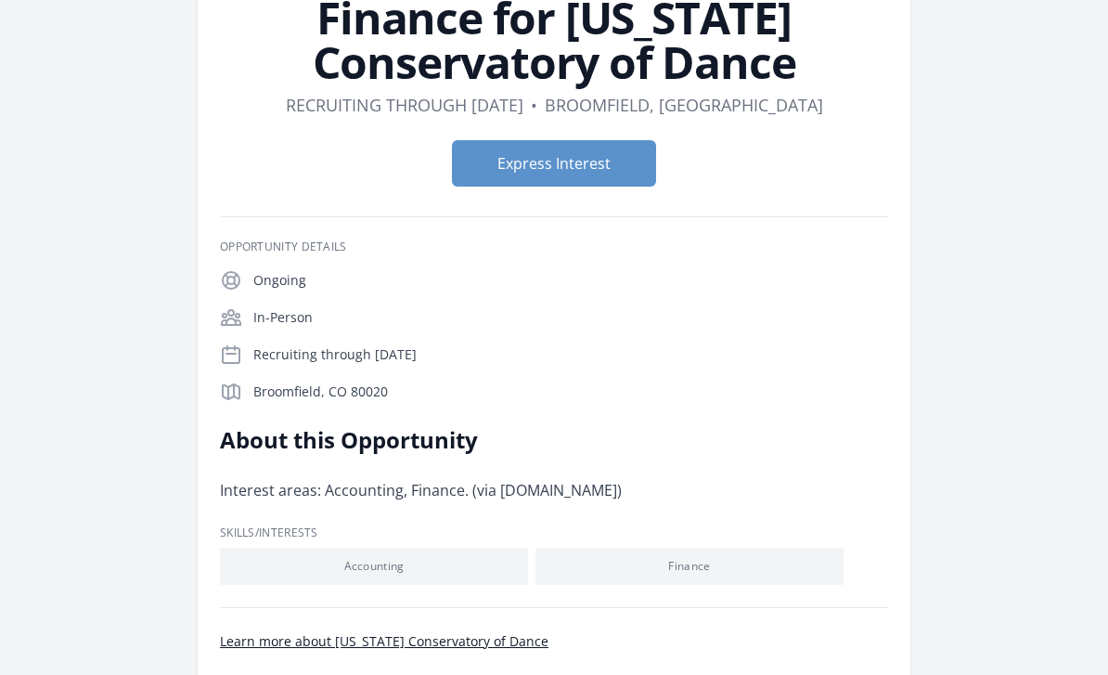
scroll to position [140, 0]
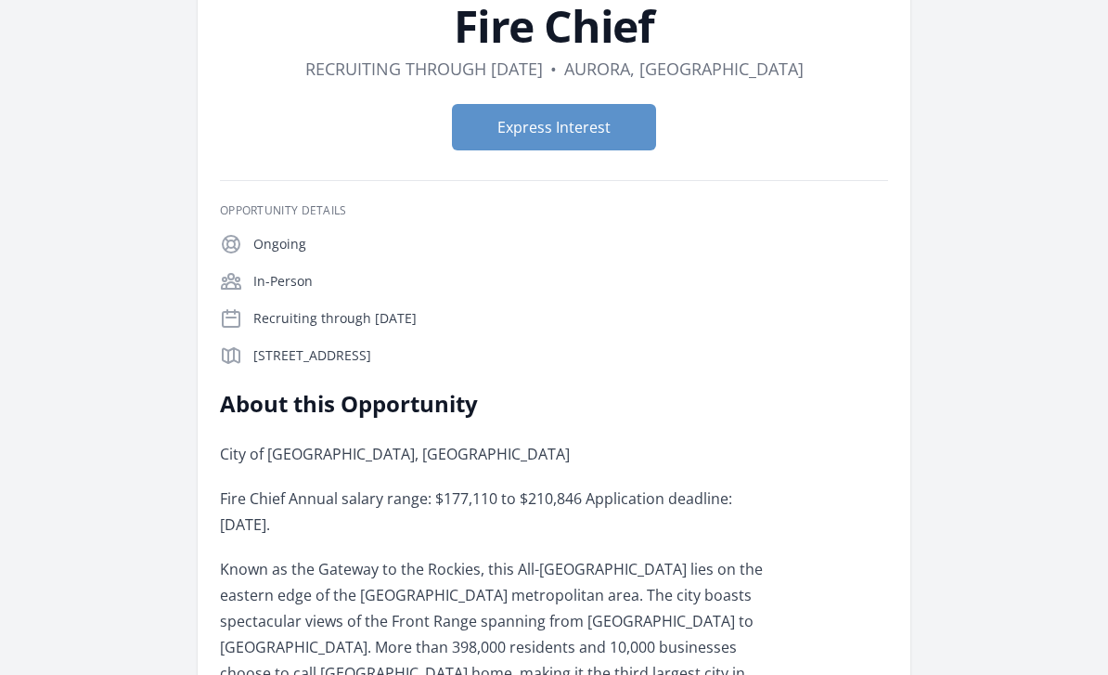
scroll to position [77, 0]
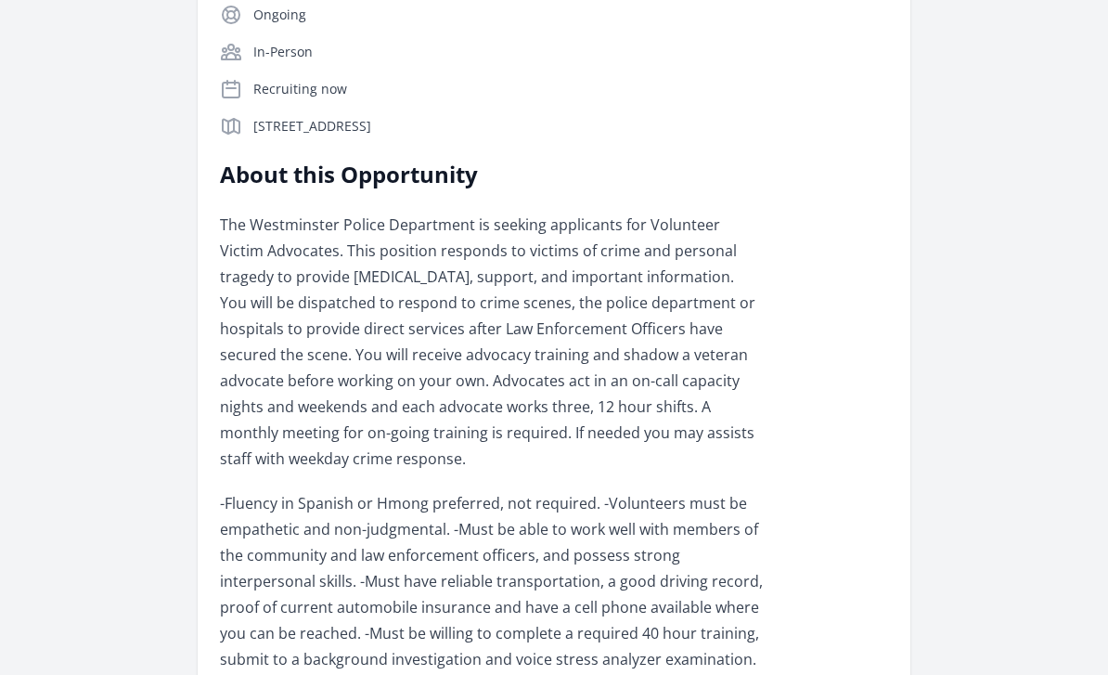
scroll to position [351, 0]
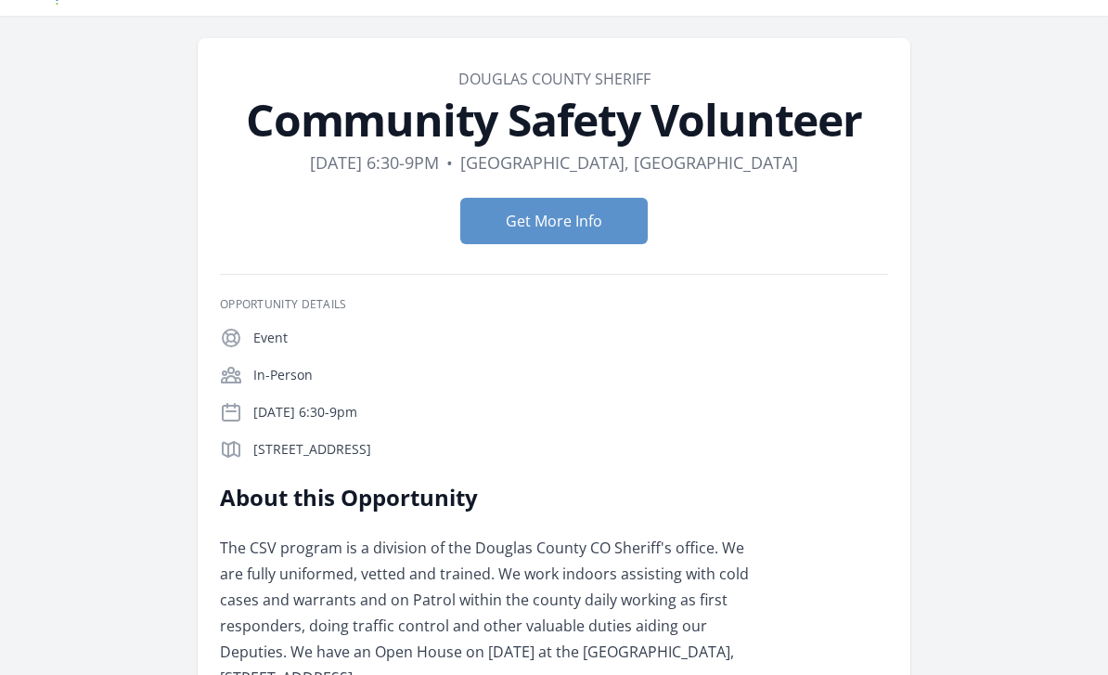
scroll to position [36, 0]
